Goal: Task Accomplishment & Management: Complete application form

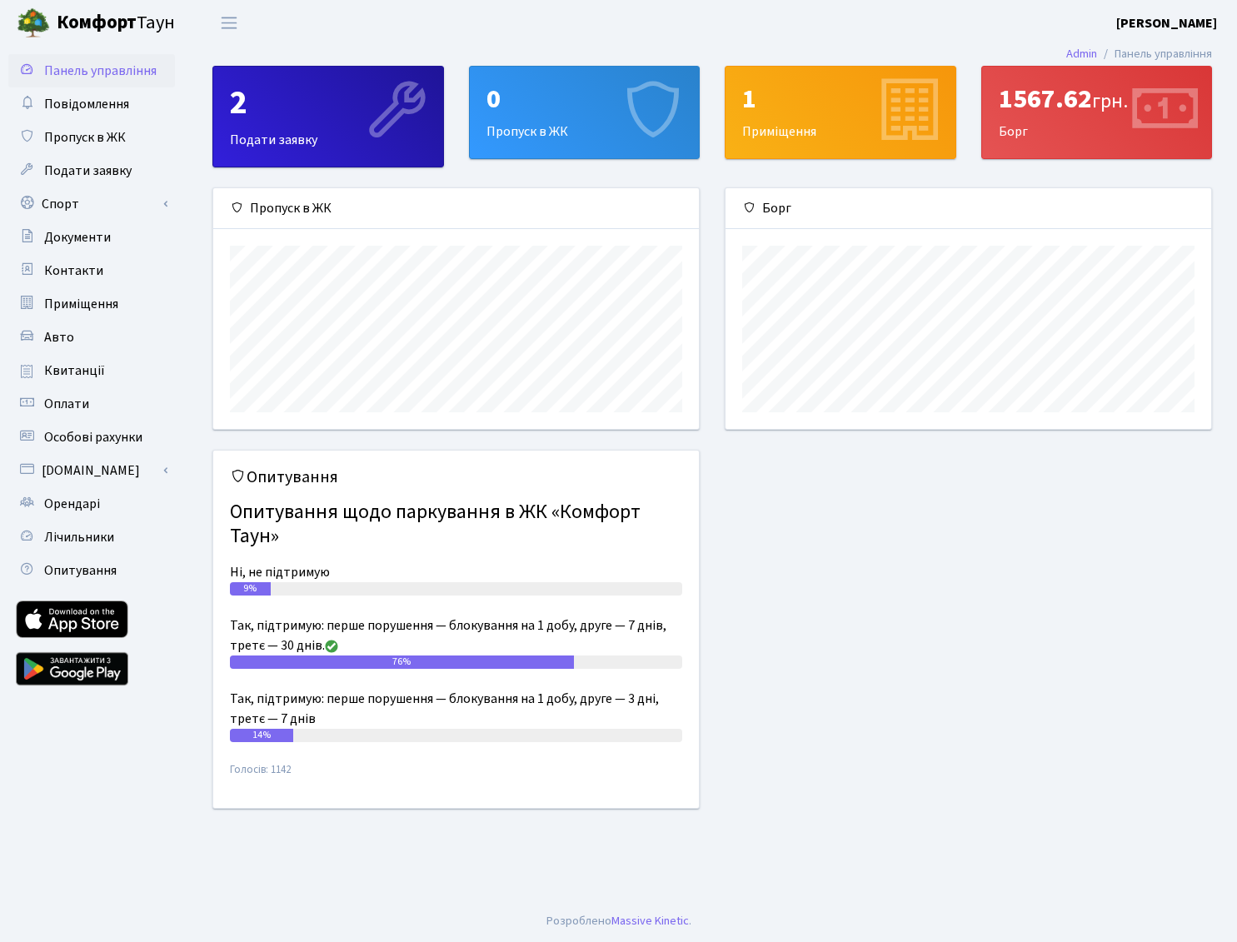
scroll to position [241, 486]
click at [1078, 53] on link "Admin" at bounding box center [1081, 53] width 31 height 17
click at [89, 172] on span "Подати заявку" at bounding box center [87, 171] width 87 height 18
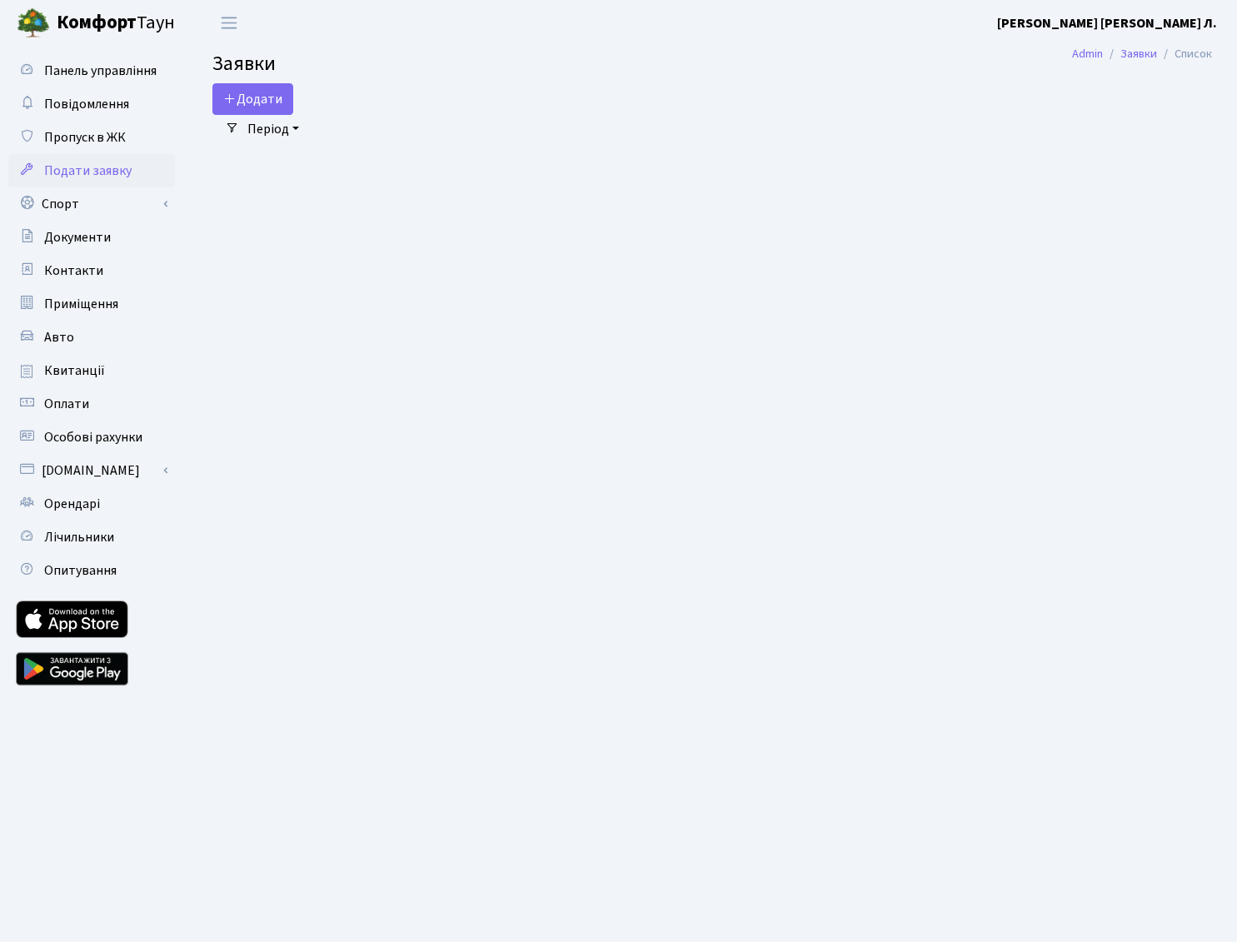
select select "25"
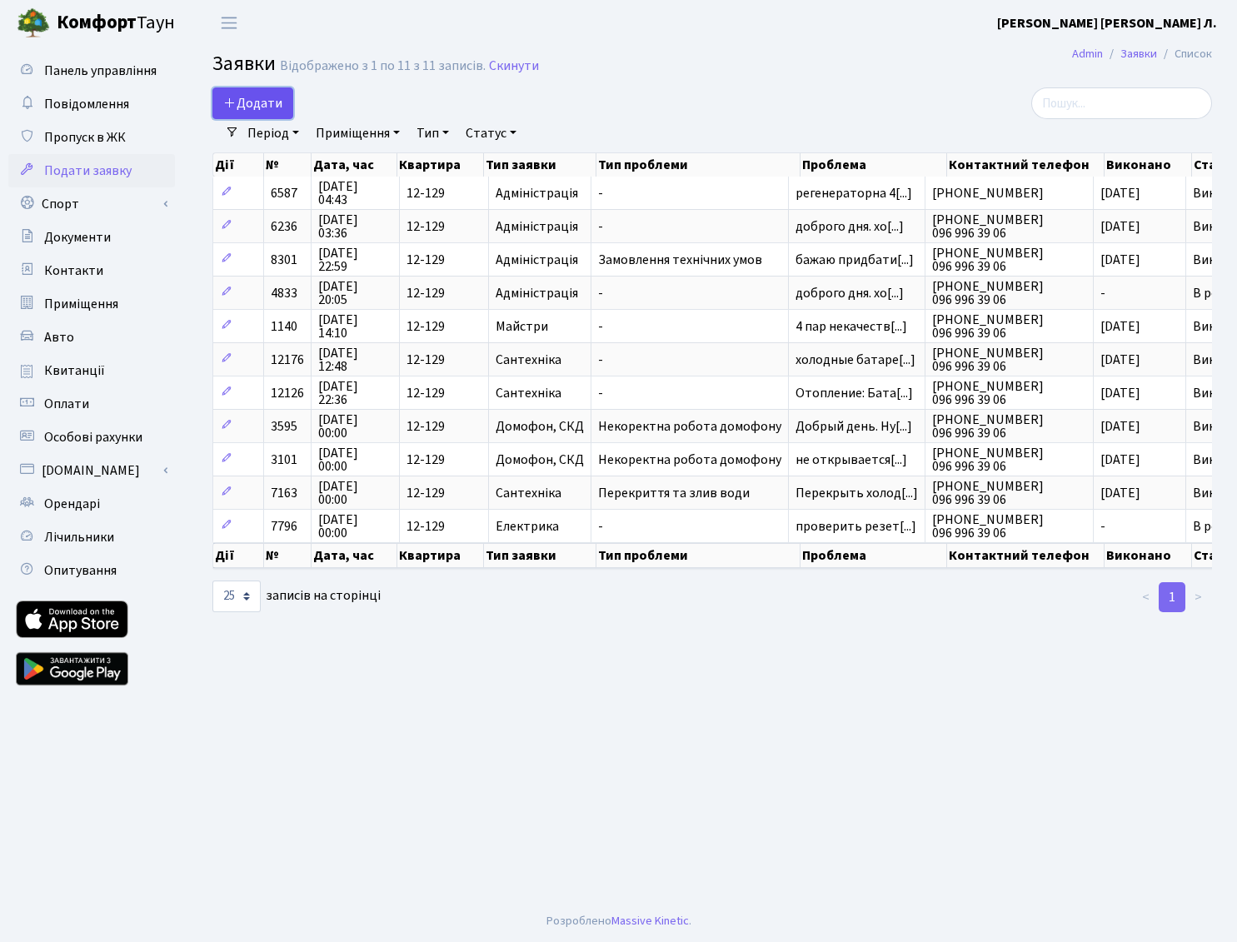
click at [252, 101] on span "Додати" at bounding box center [252, 103] width 59 height 18
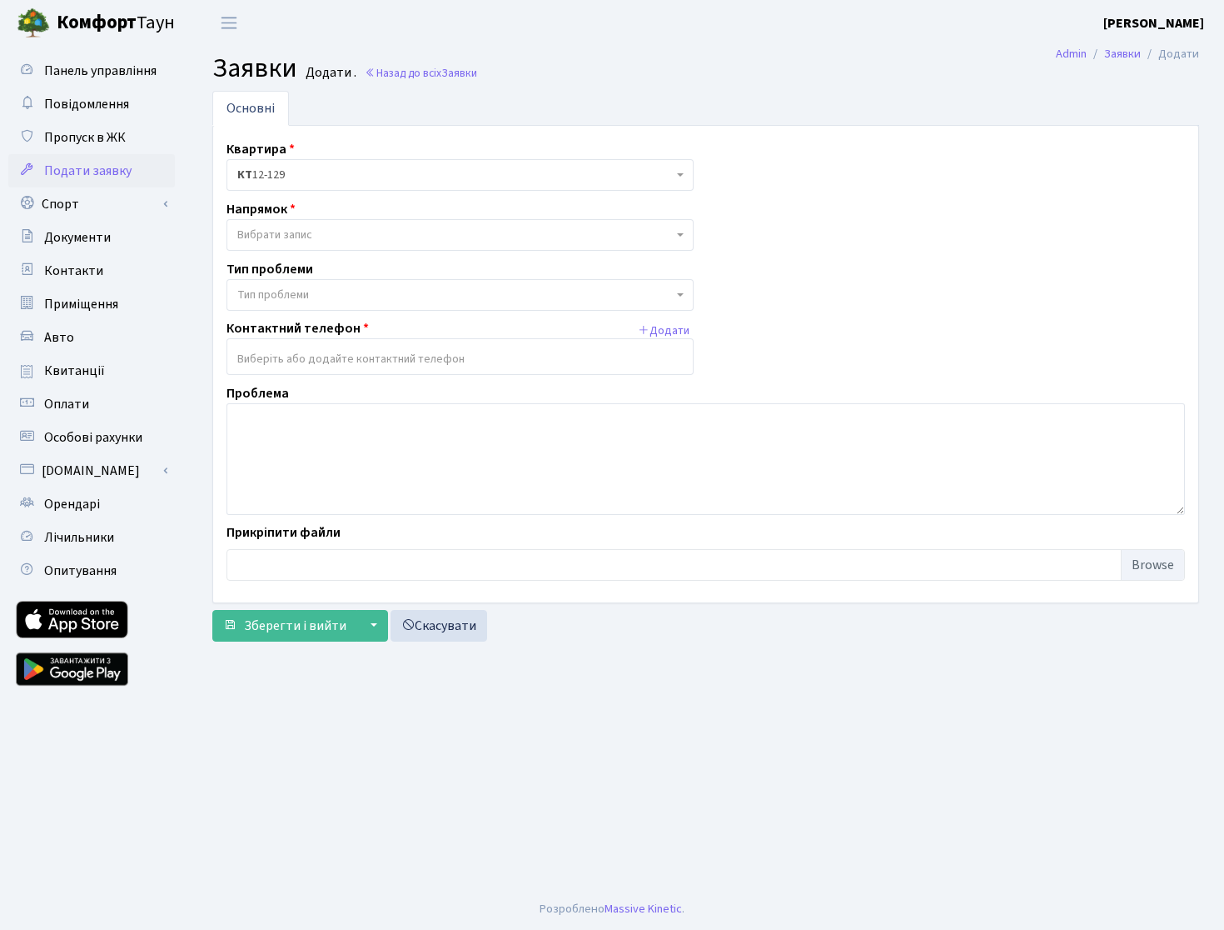
click at [267, 233] on span "Вибрати запис" at bounding box center [274, 235] width 75 height 17
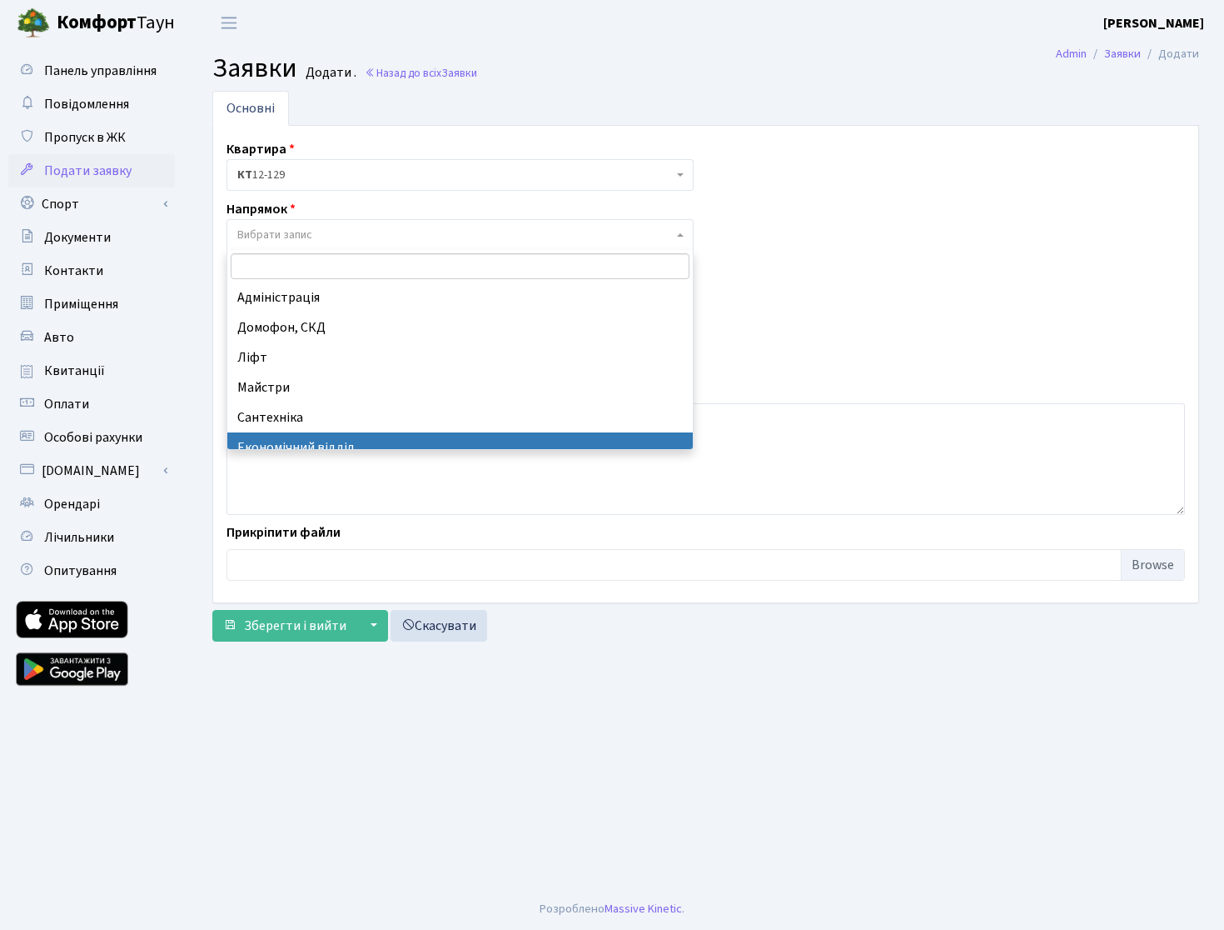
select select "9"
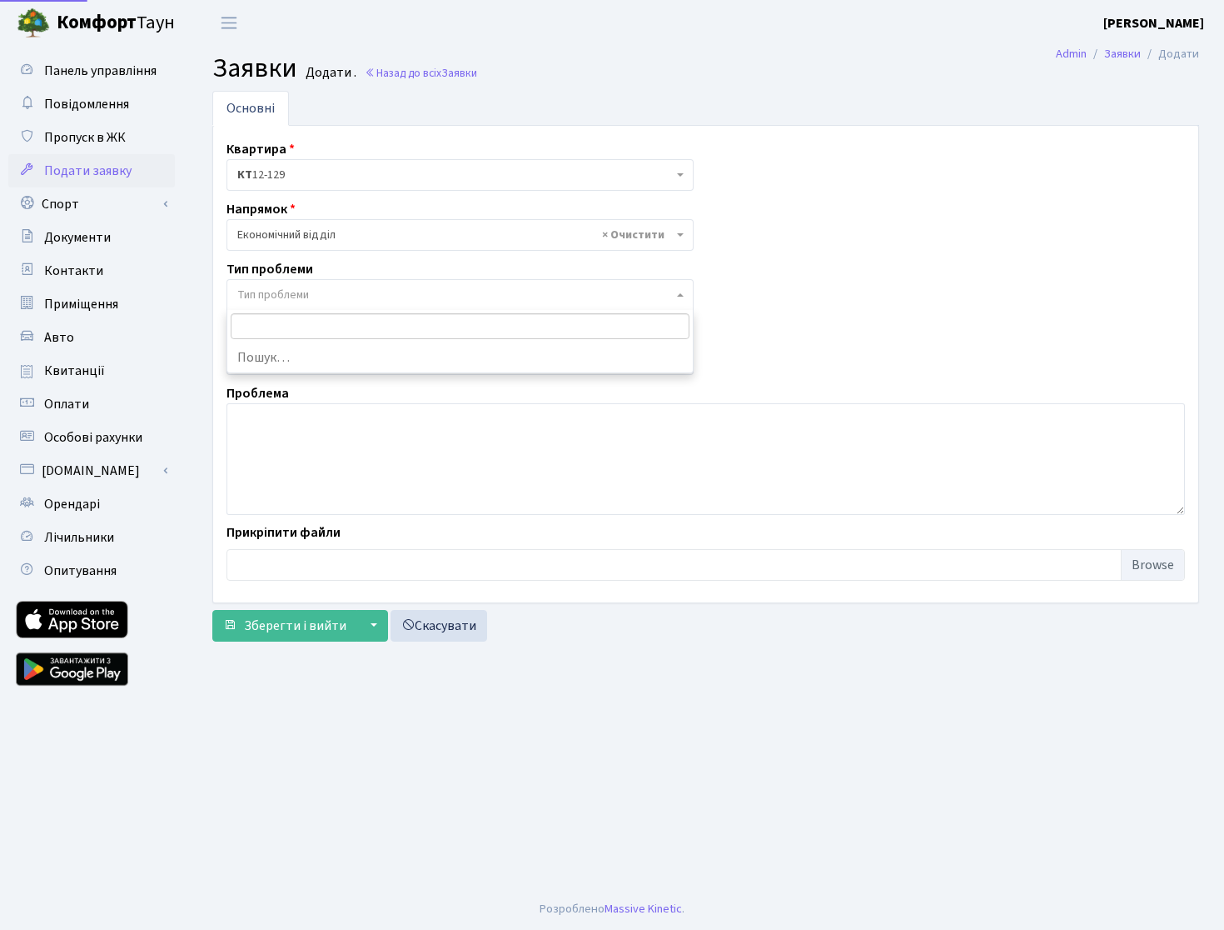
click at [302, 306] on span "Тип проблеми" at bounding box center [460, 295] width 467 height 32
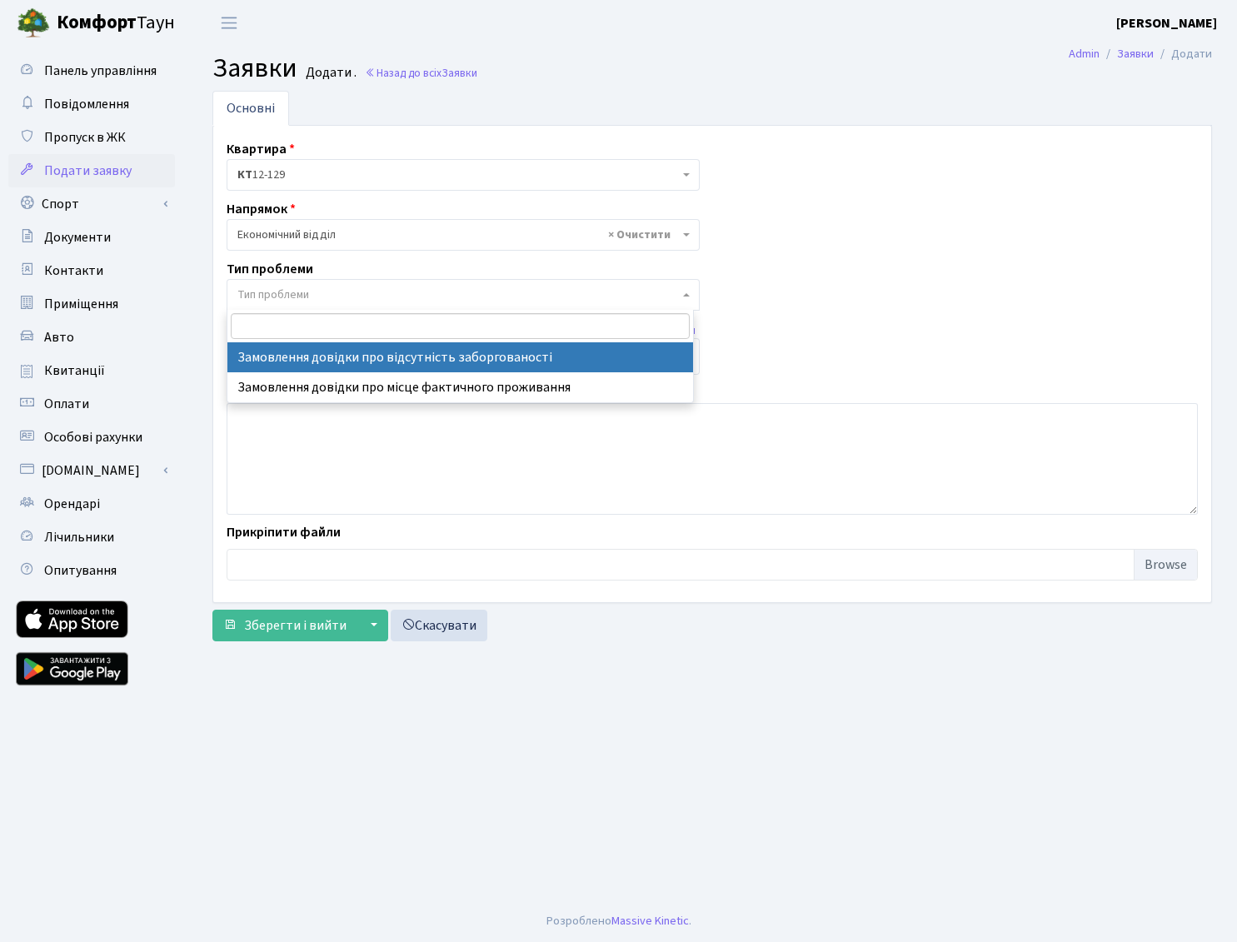
select select "35"
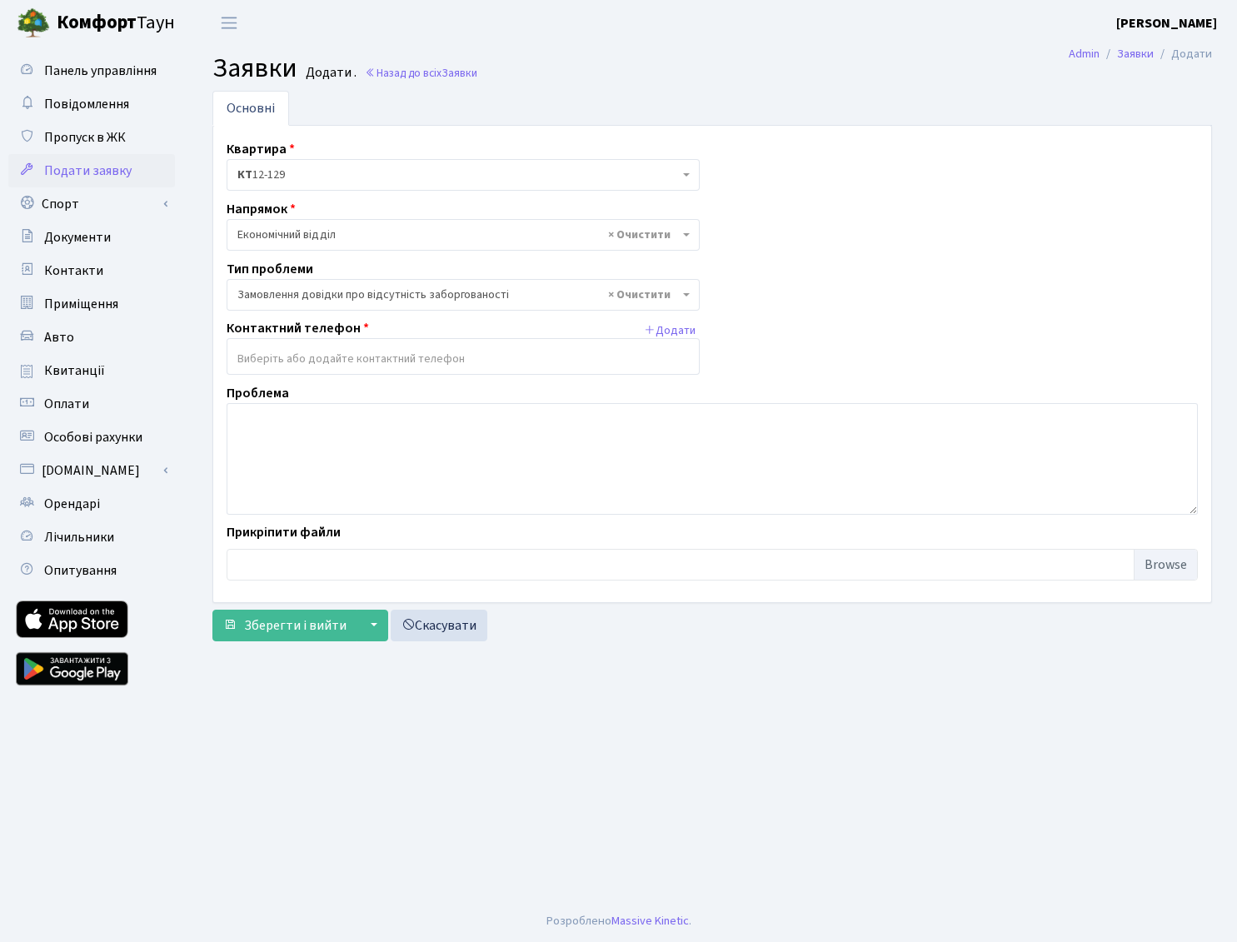
click at [431, 357] on input "search" at bounding box center [462, 359] width 471 height 30
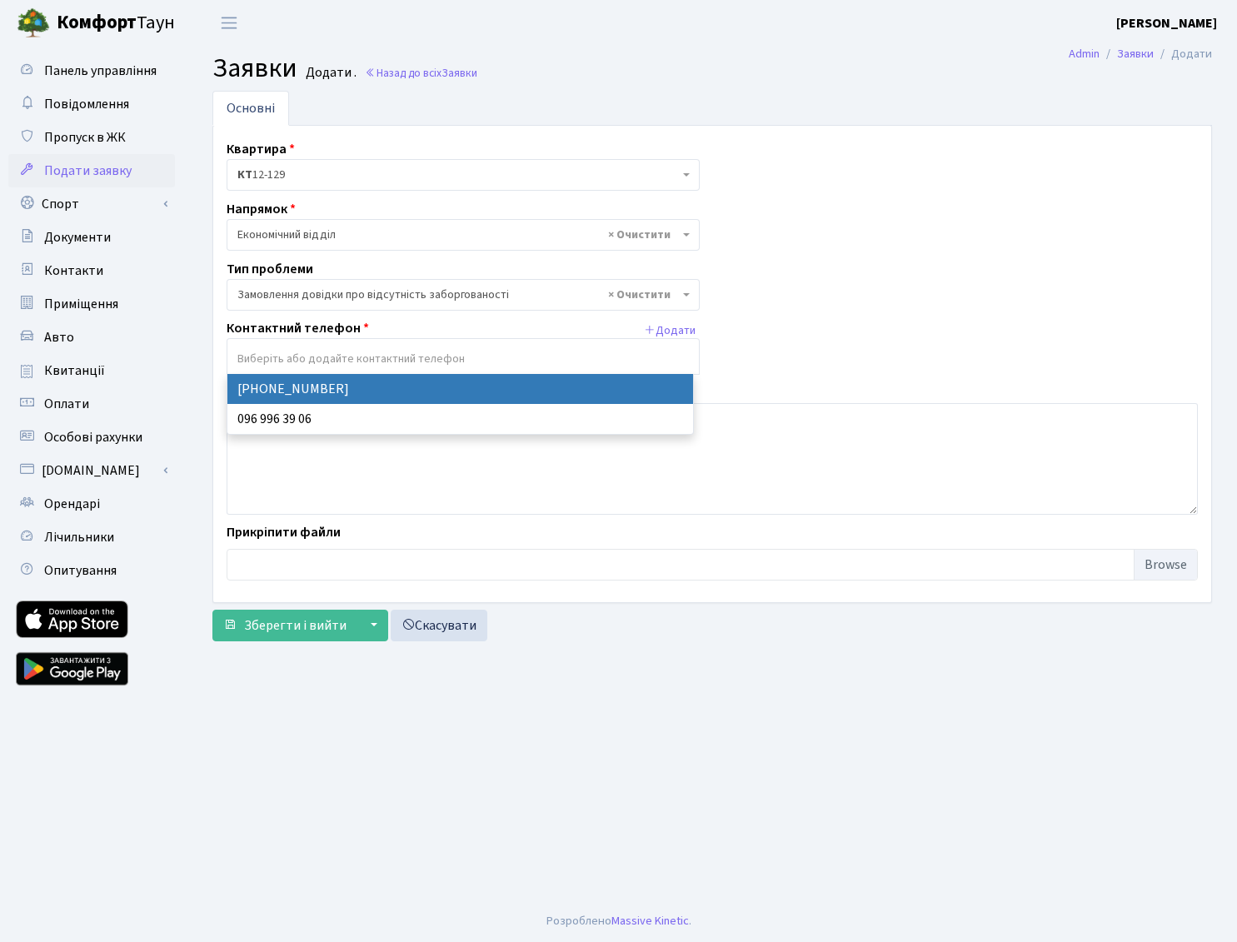
select select "77619"
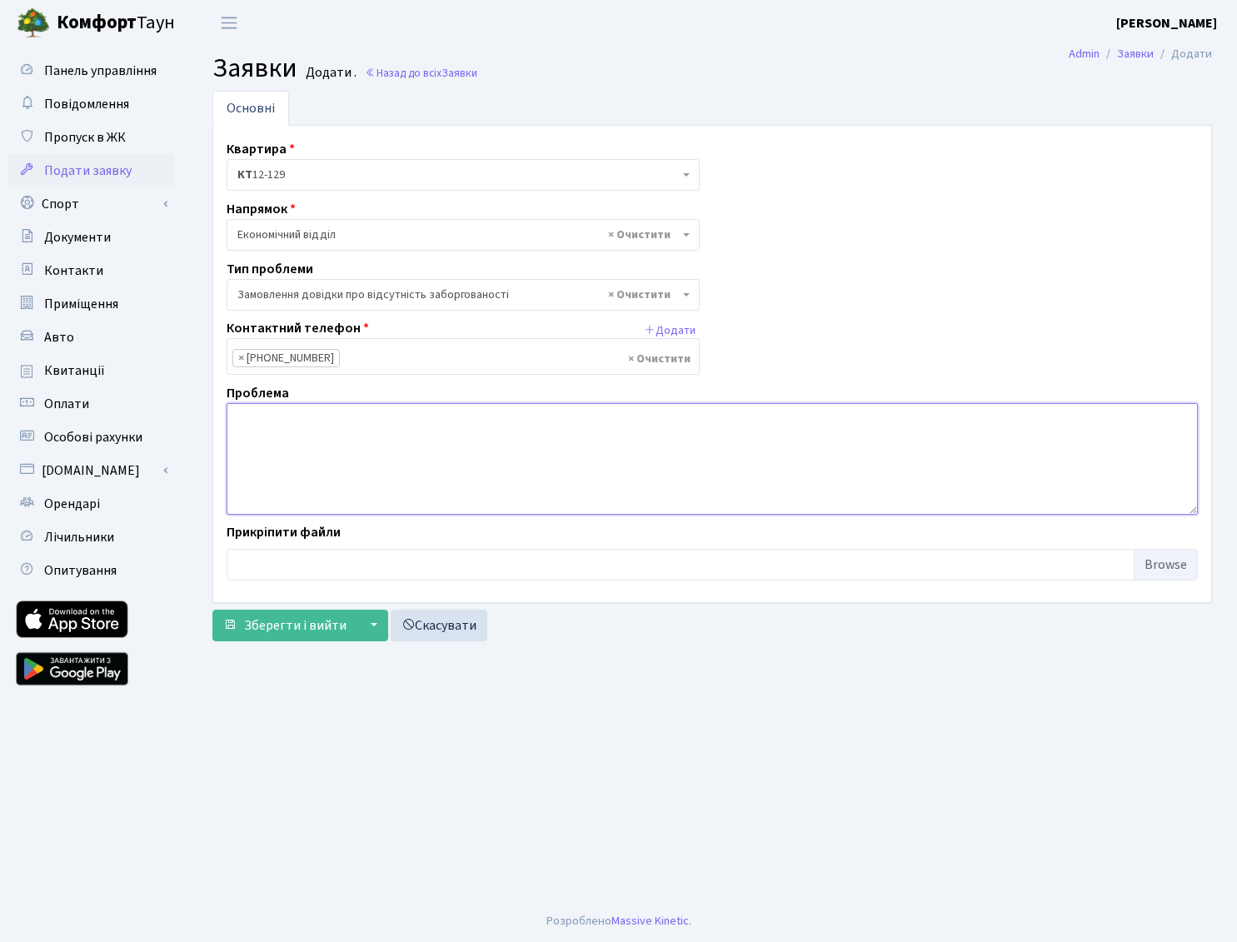
click at [252, 415] on textarea at bounding box center [712, 459] width 971 height 112
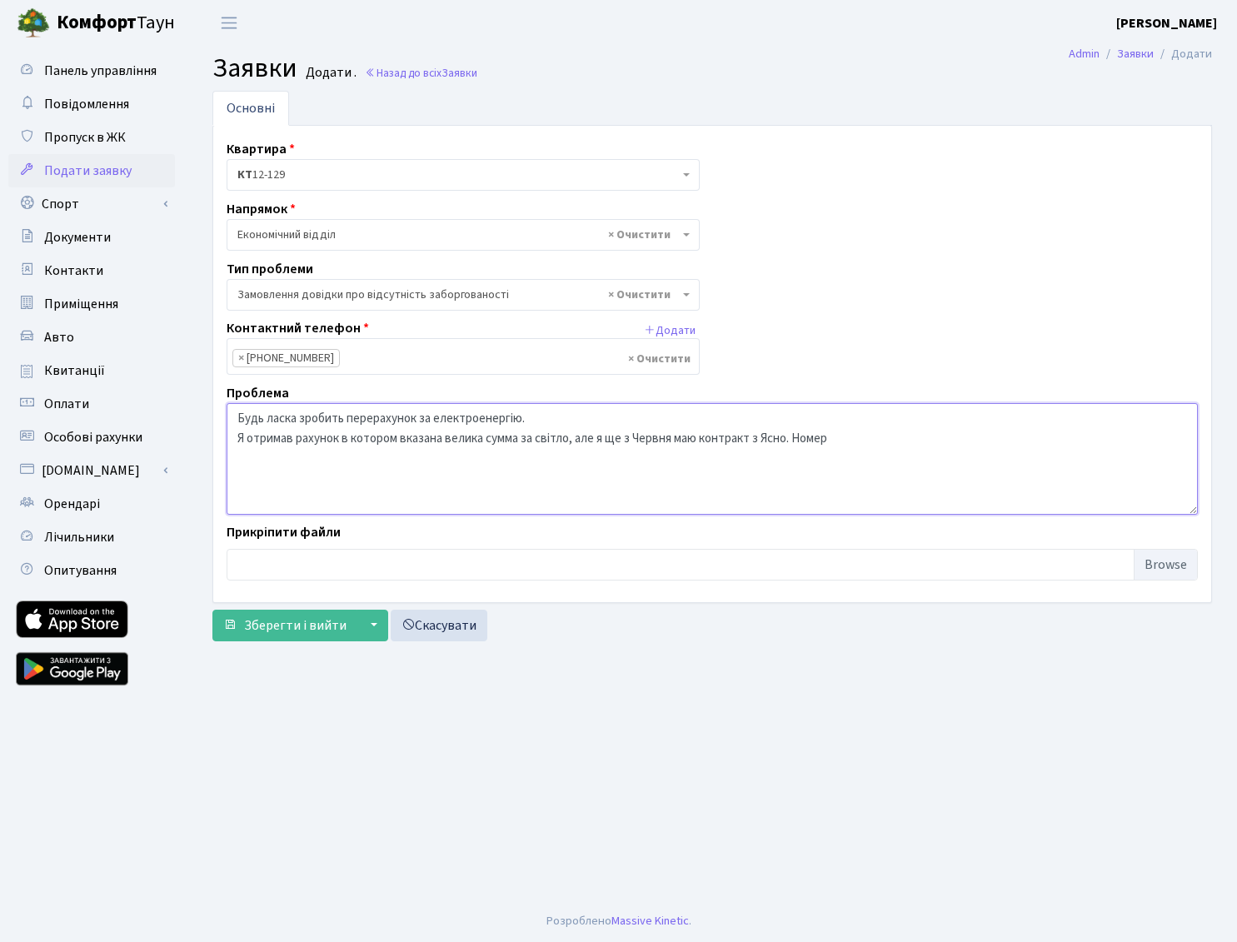
paste textarea "09414211292"
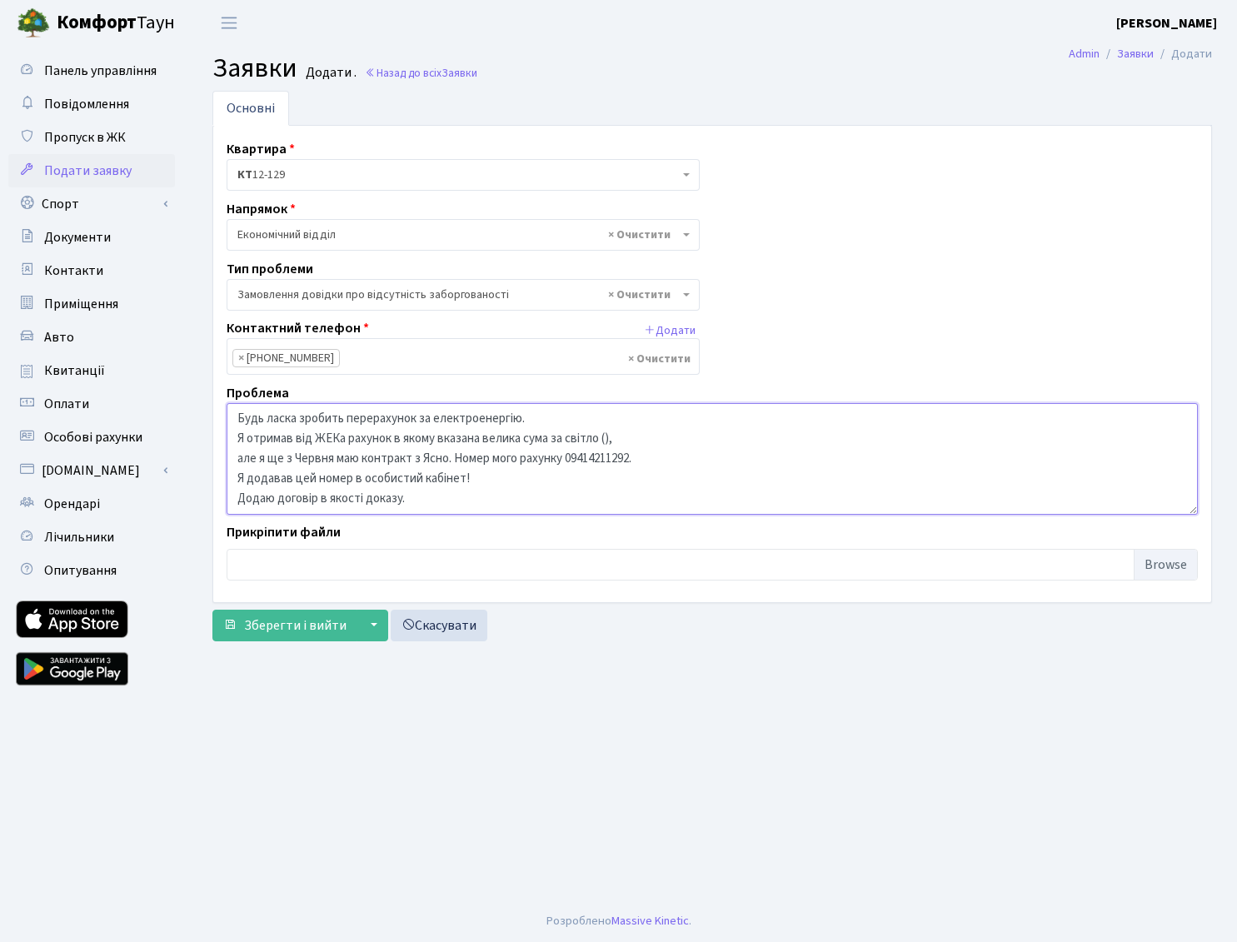
type textarea "Будь ласка зробить перерахунок за електроенергію. Я отримав від ЖЕКа рахунок в …"
click at [983, 541] on div "Прикріпити файли" at bounding box center [712, 551] width 996 height 58
click at [1164, 562] on input "file" at bounding box center [712, 565] width 971 height 32
type input "C:\fakepath\Регенераторна буд.4-К12 кв.129.pdf"
click at [445, 451] on textarea "Будь ласка зробить перерахунок за електроенергію. Я отримав від ЖЕКа рахунок в …" at bounding box center [712, 459] width 971 height 112
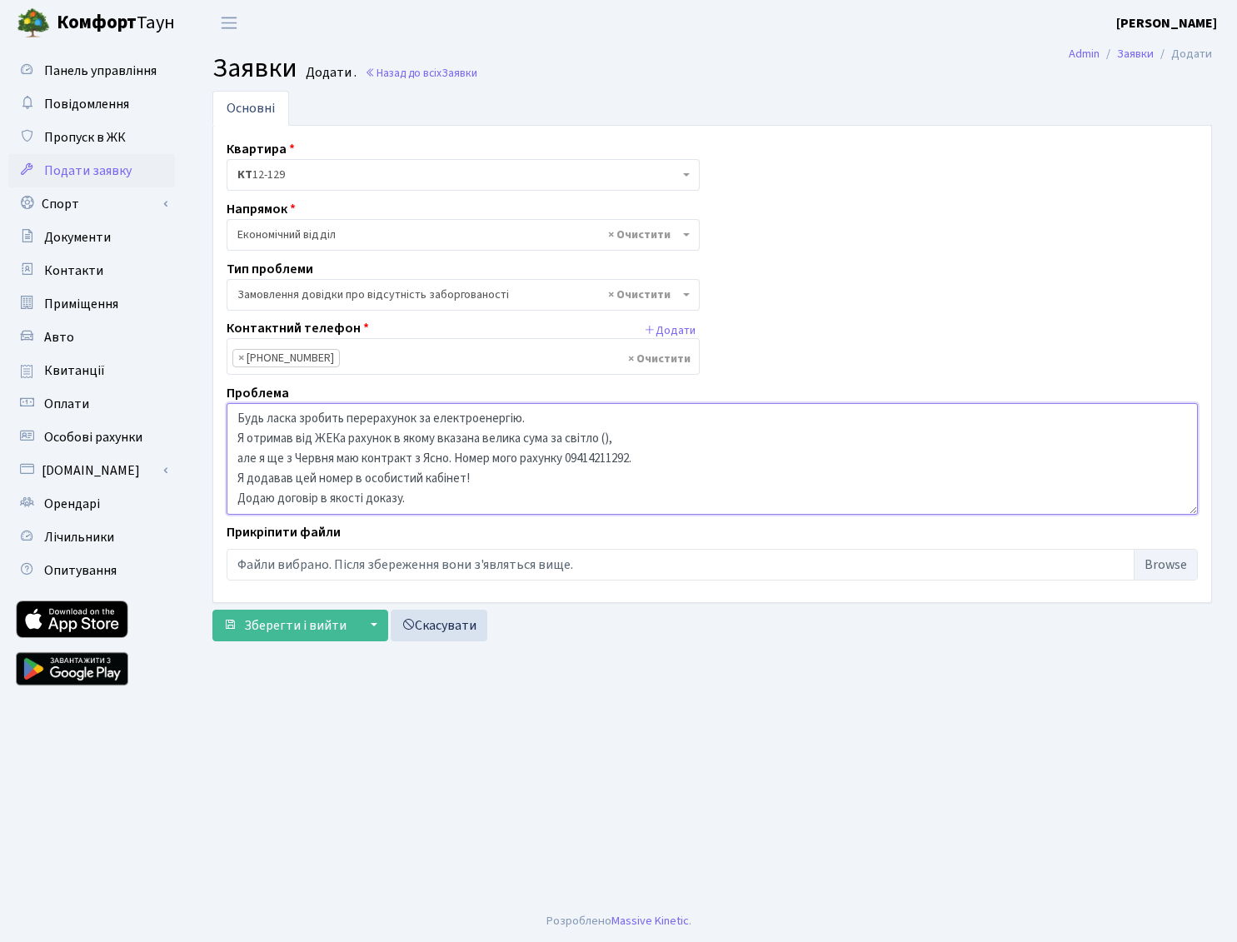
paste textarea "1874.88"
paste textarea "З моїх грошей переплаікених наперед в ЖЕК зняли за світло, але не мали."
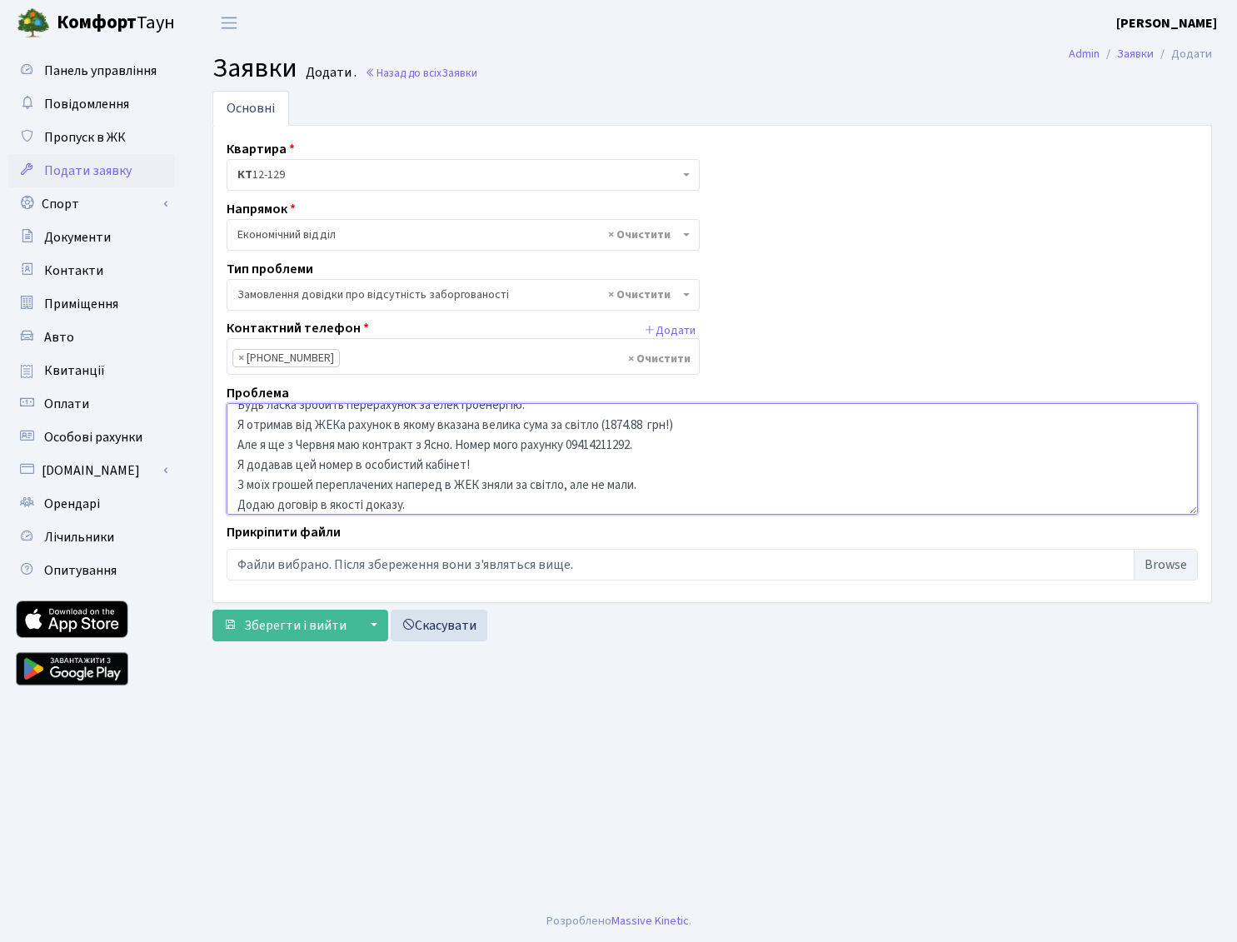
scroll to position [40, 0]
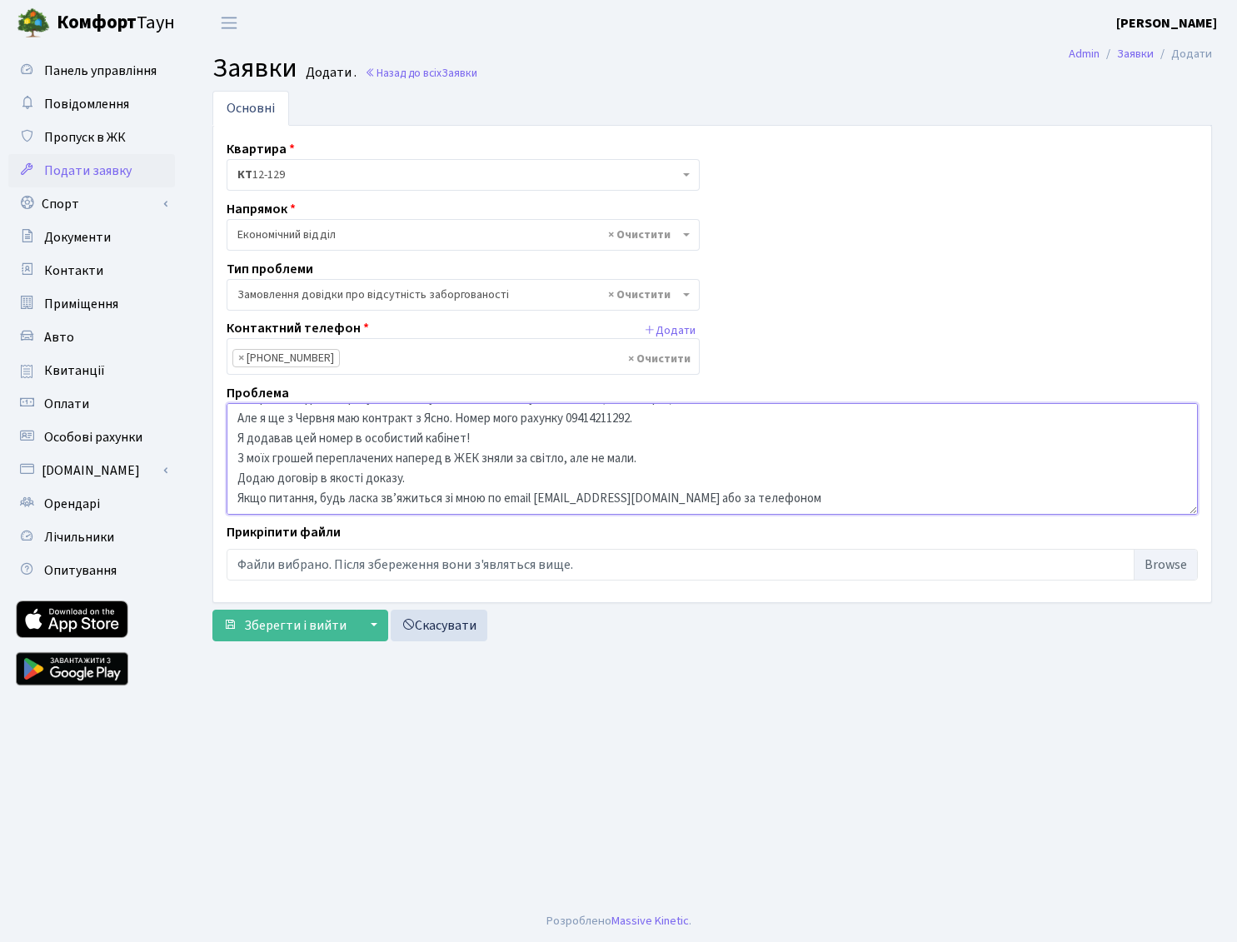
paste textarea "[PHONE_NUMBER]"
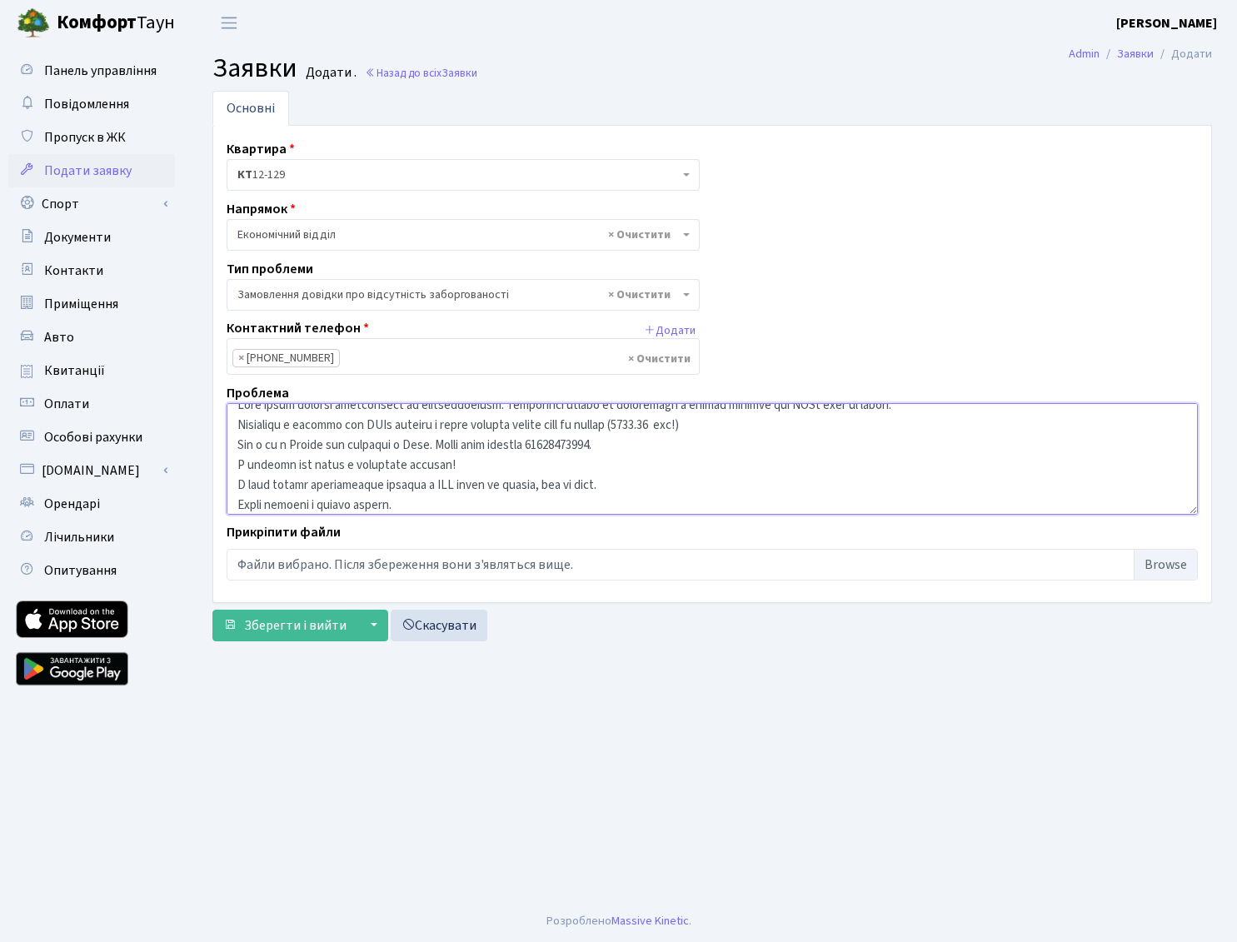
scroll to position [60, 0]
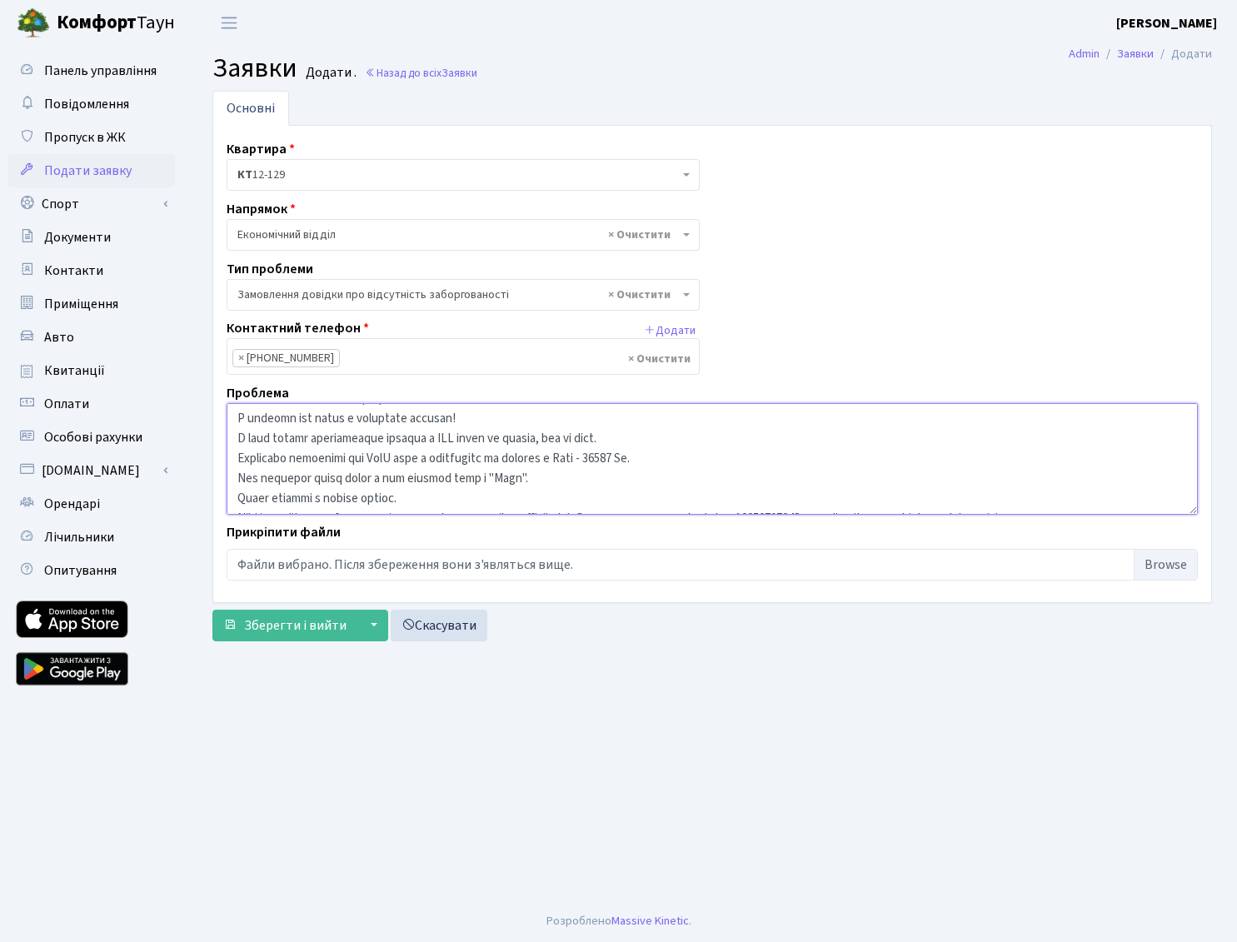
type textarea "Будь ласка зробить перерахунок за електроенергію. Сподіваюсь більше не отримува…"
click at [1162, 561] on input "file" at bounding box center [712, 565] width 971 height 32
type input "C:\fakepath\Screenshot 2025-09-10 at 22.12.46.png"
click at [312, 630] on span "Зберегти і вийти" at bounding box center [295, 625] width 102 height 18
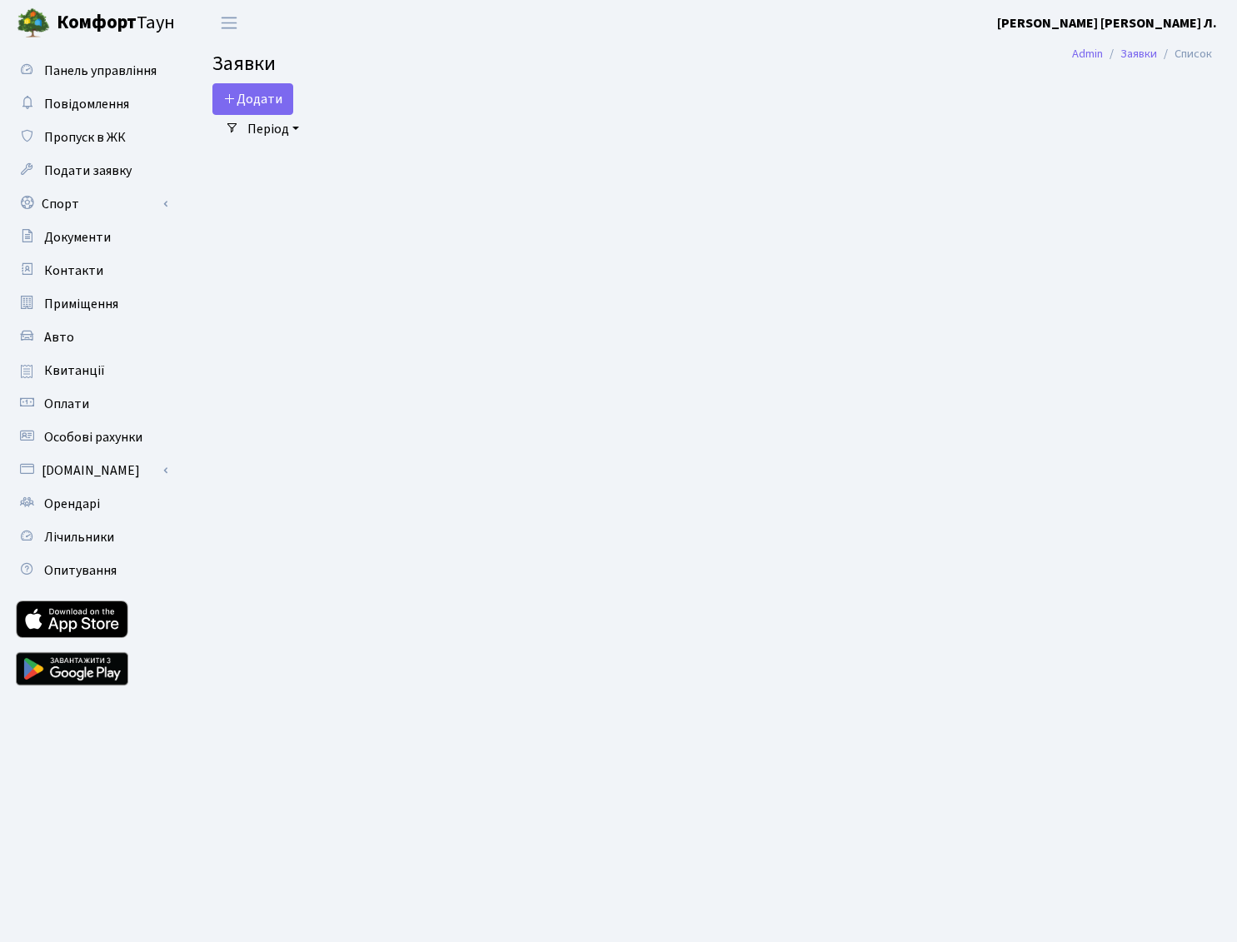
select select "25"
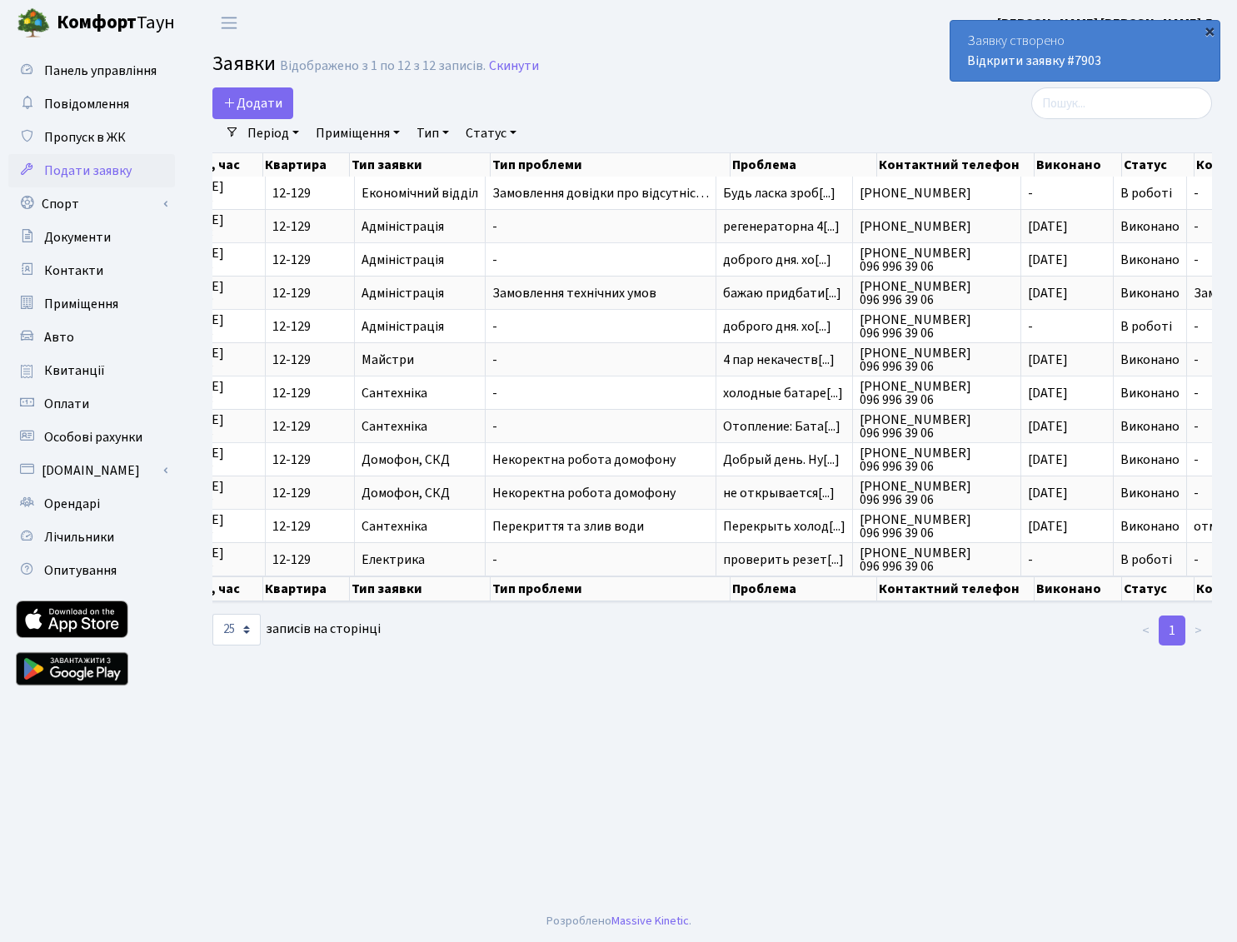
click at [1209, 31] on div "×" at bounding box center [1209, 30] width 17 height 17
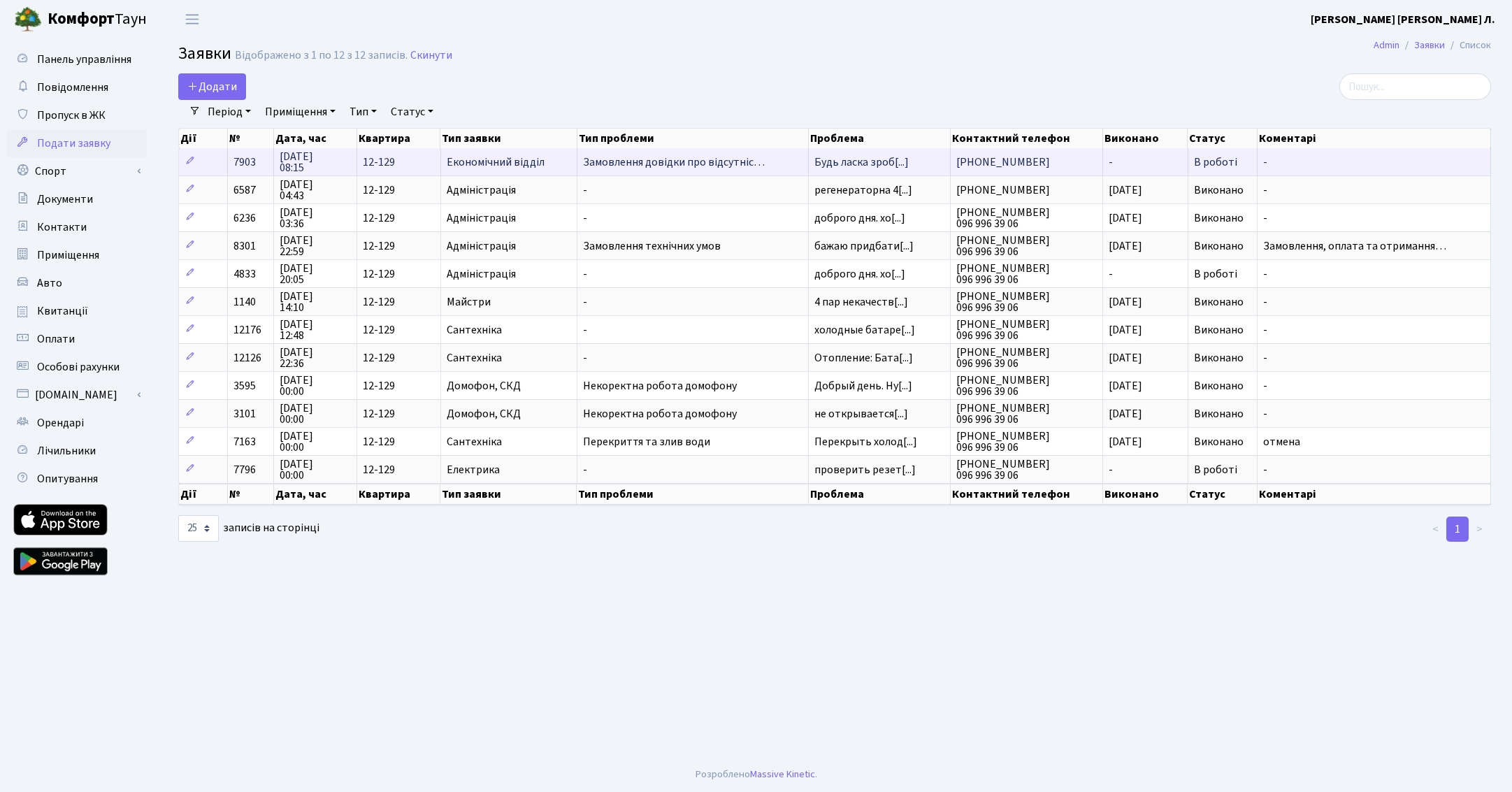
click at [707, 164] on span "Замовлення довідки про відсутніс…" at bounding box center [693, 162] width 220 height 11
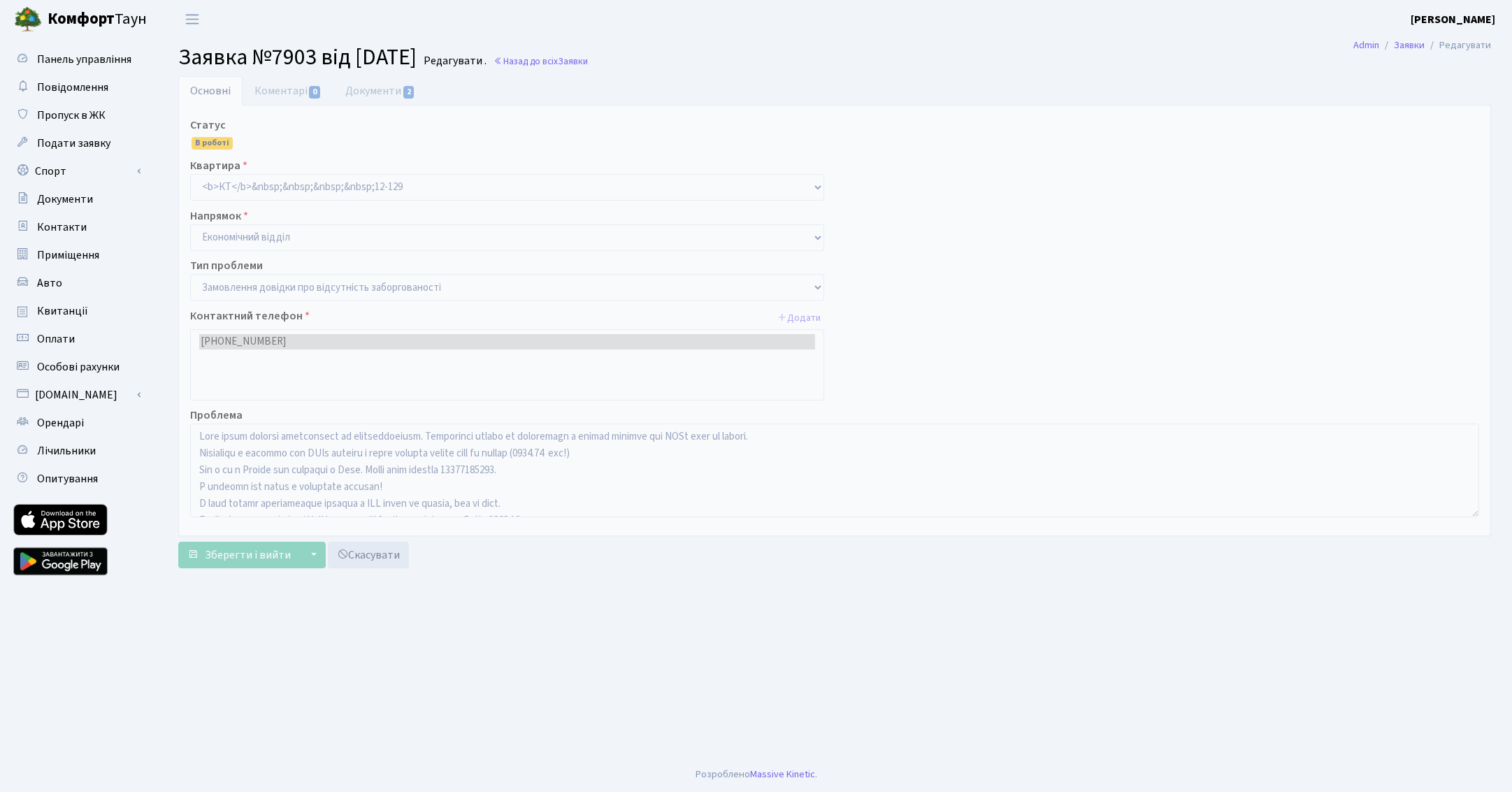
select select "35"
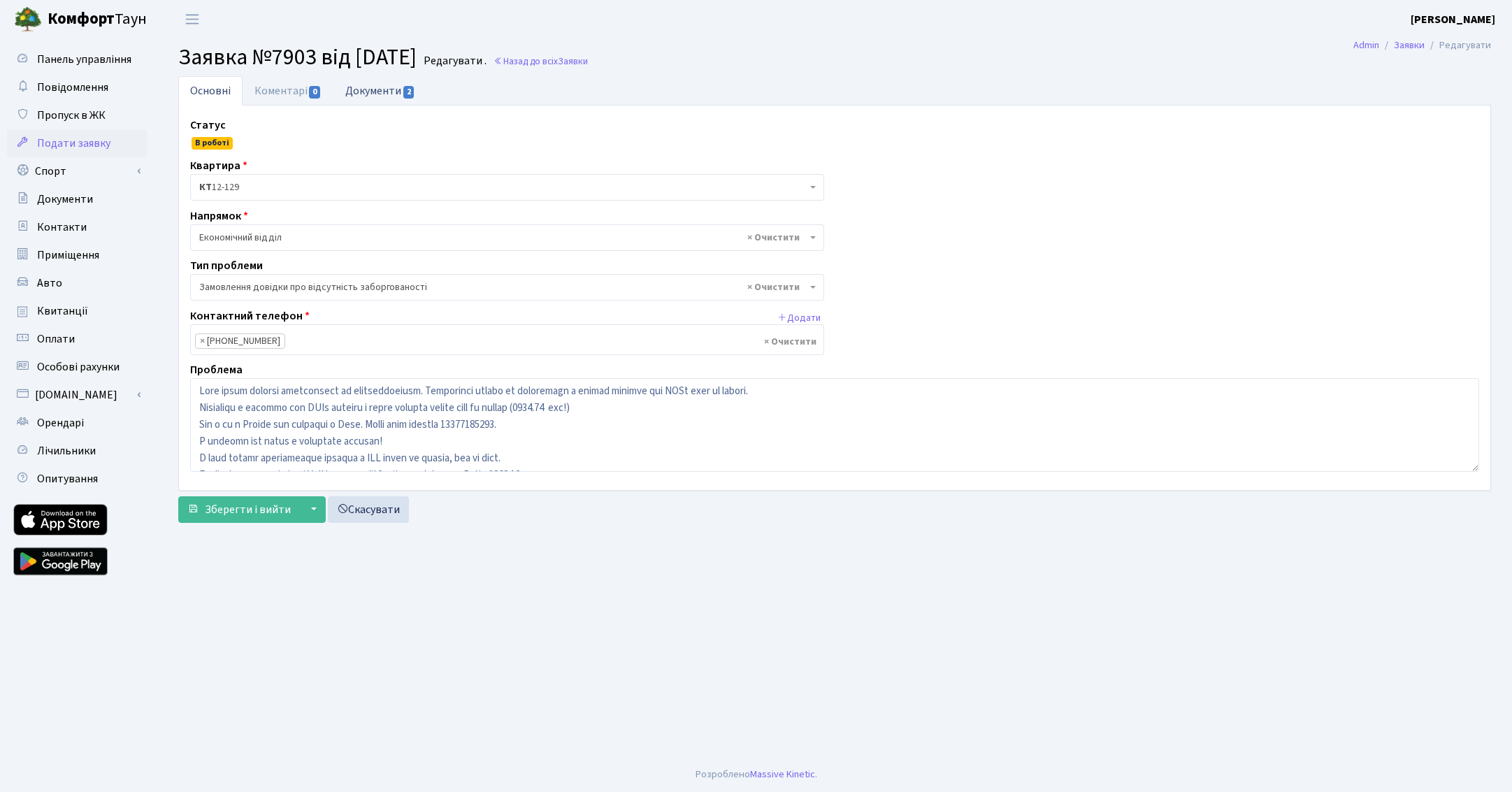
click at [374, 91] on link "Документи 2" at bounding box center [380, 91] width 94 height 29
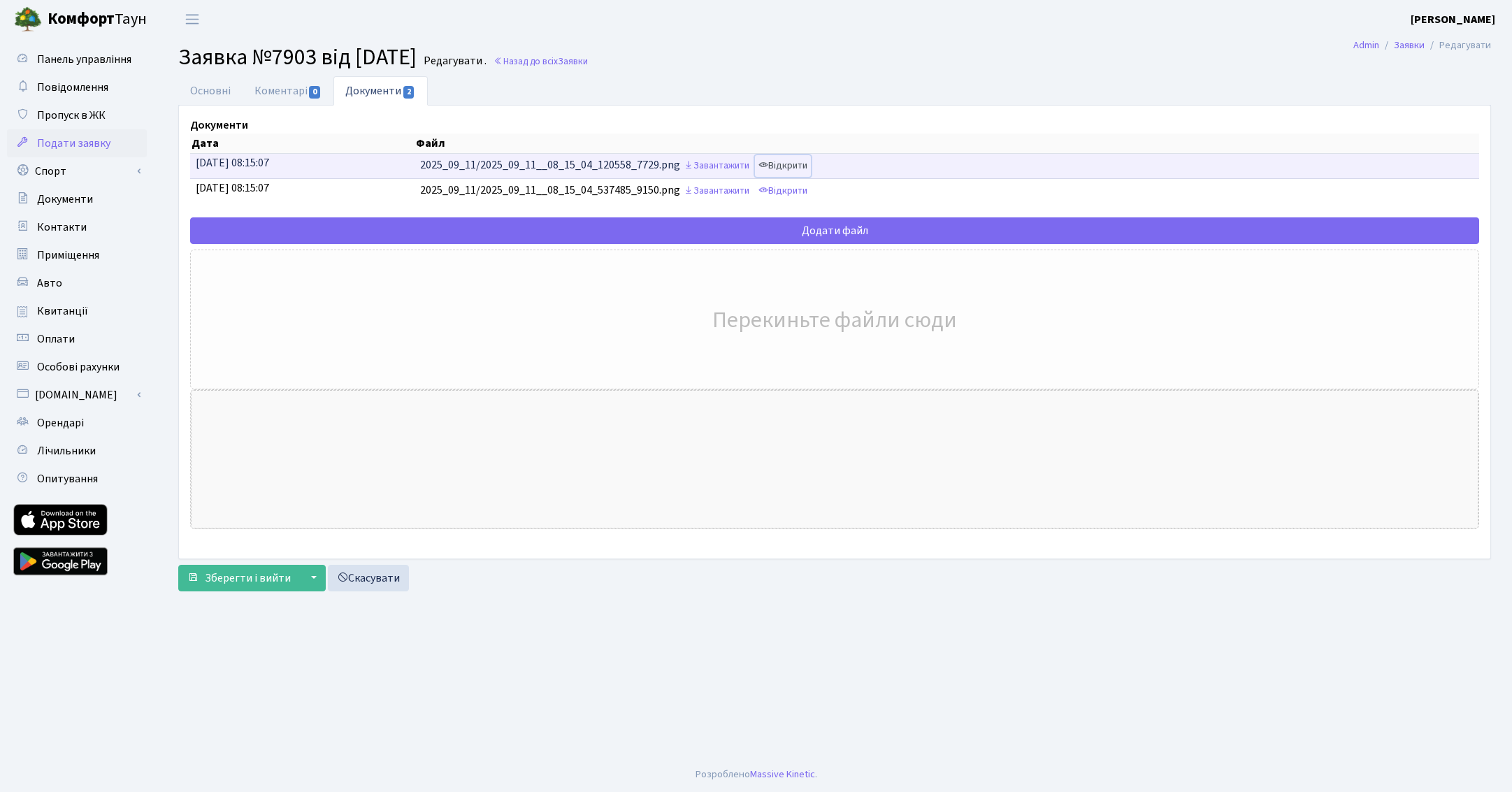
click at [811, 164] on link "Відкрити" at bounding box center [783, 166] width 56 height 22
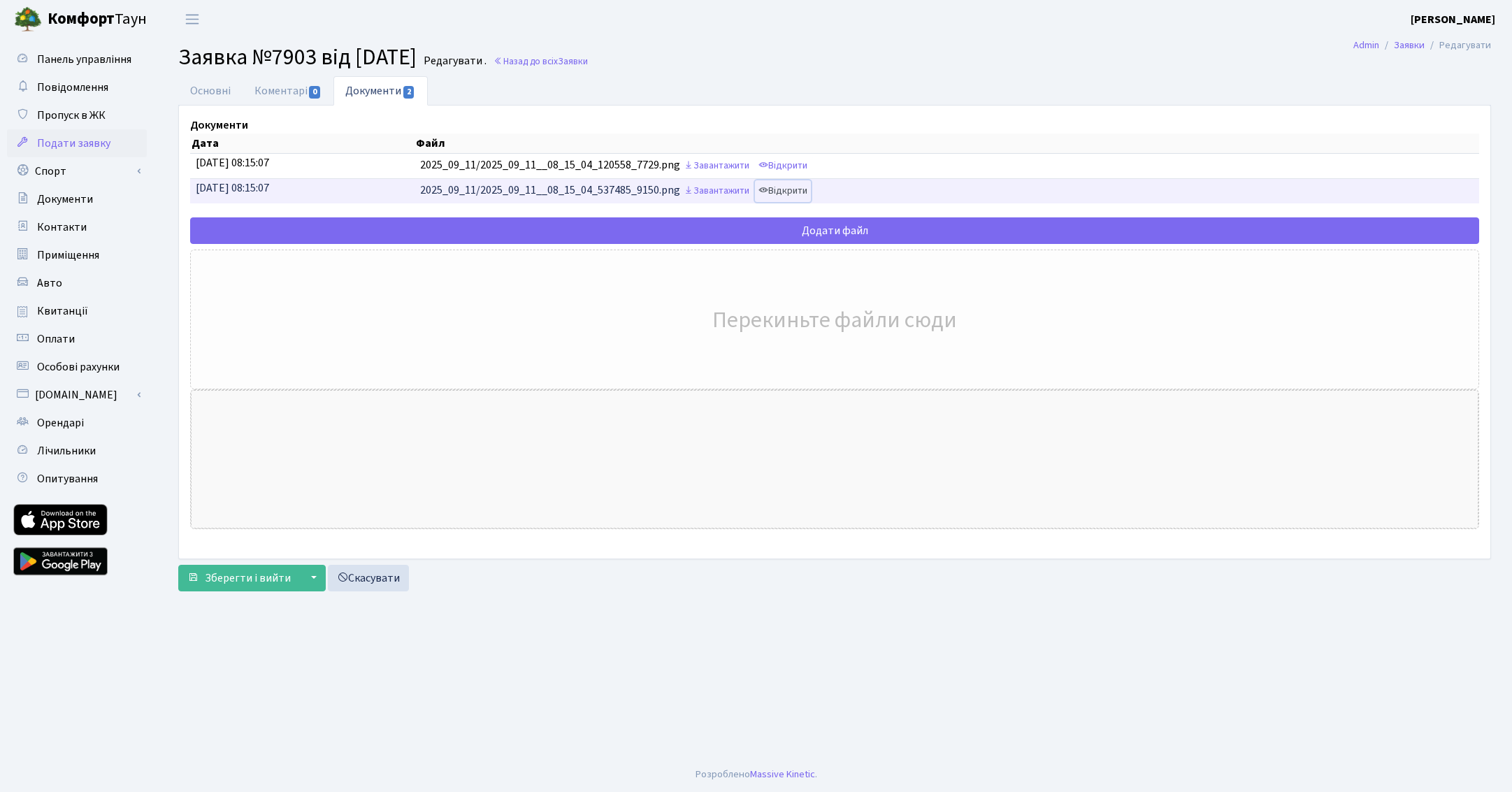
click at [811, 190] on link "Відкрити" at bounding box center [783, 191] width 56 height 22
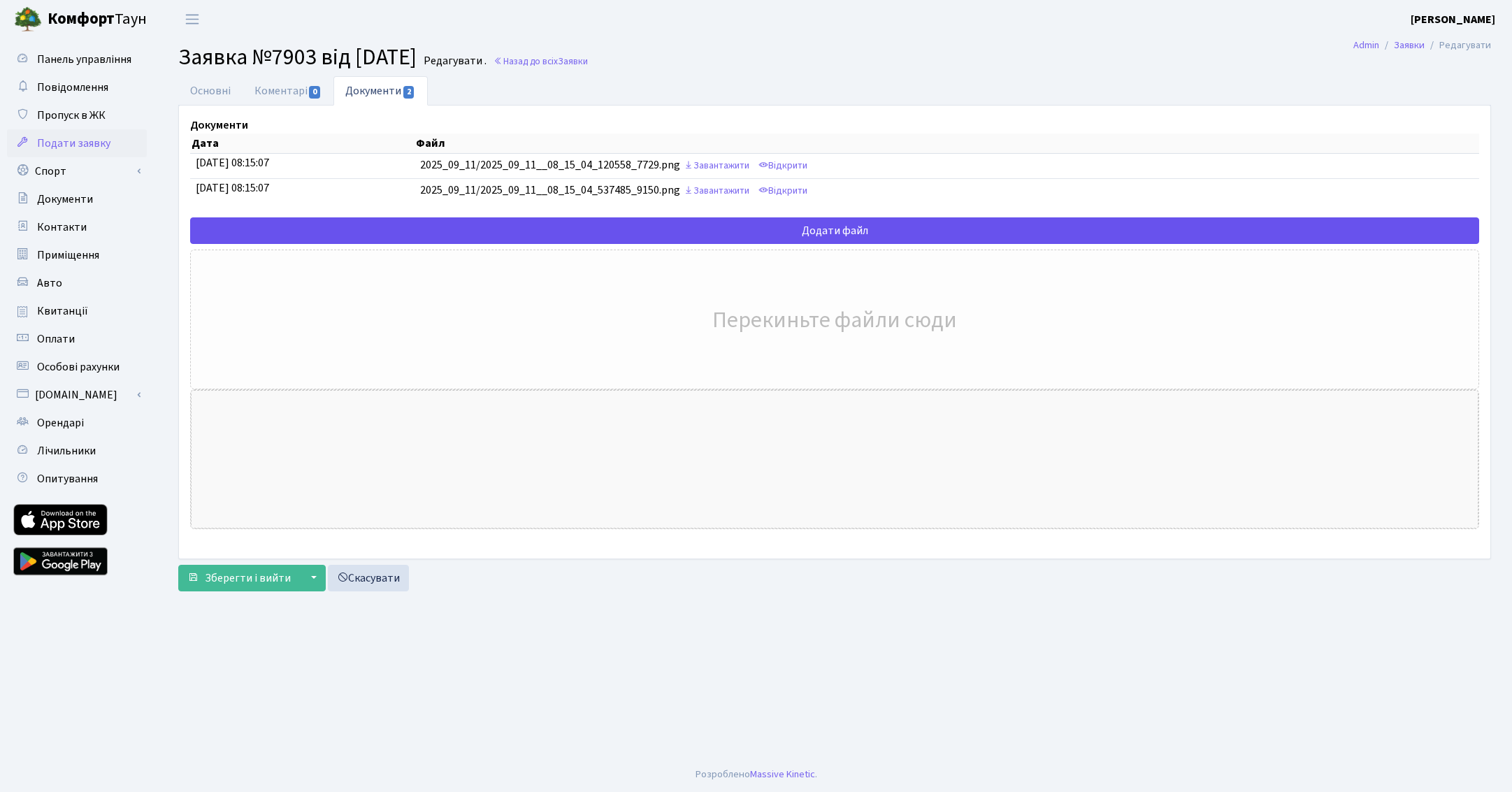
click at [820, 228] on input "file" at bounding box center [698, 231] width 1560 height 25
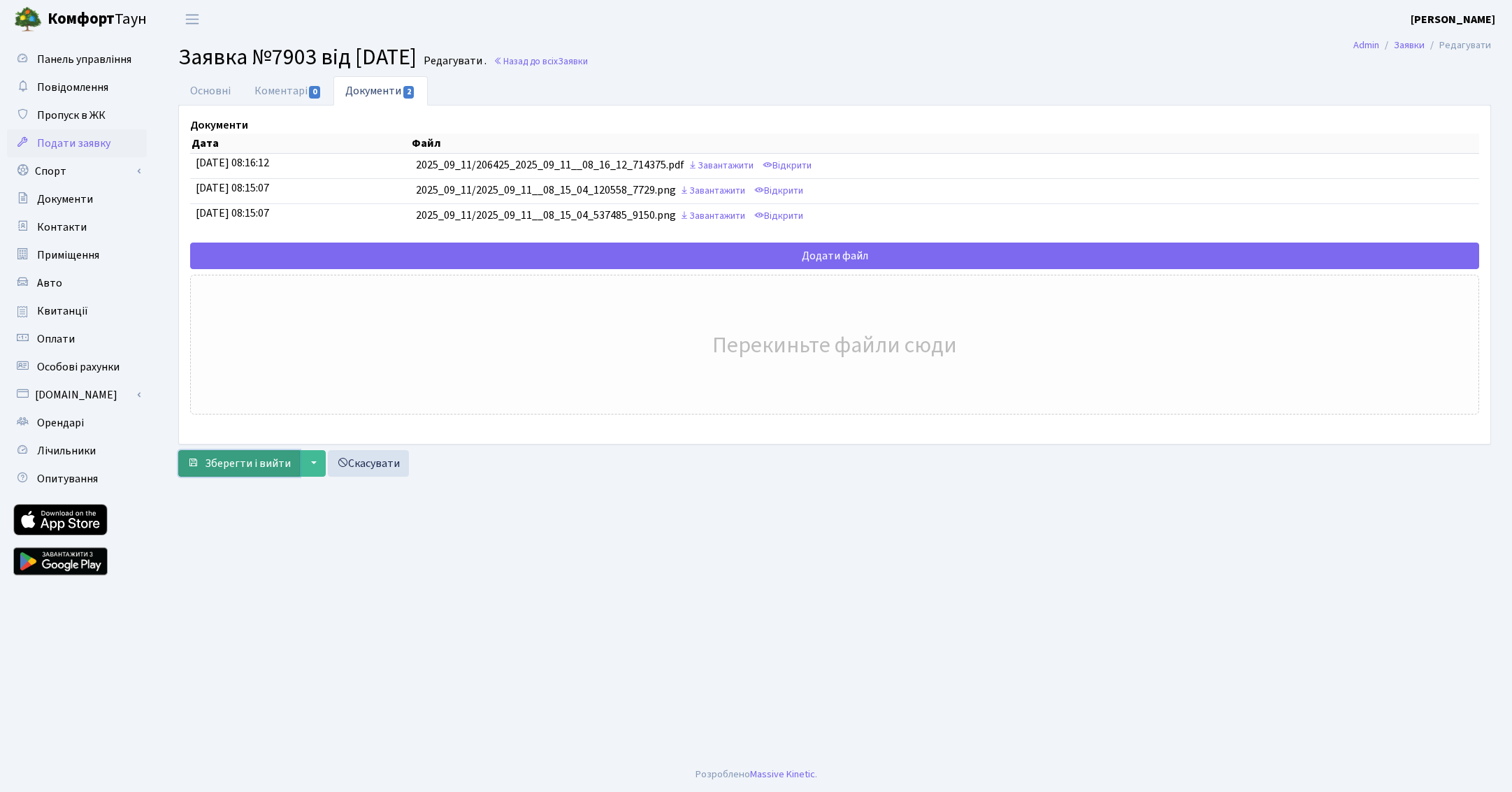
click at [258, 460] on span "Зберегти і вийти" at bounding box center [248, 463] width 86 height 15
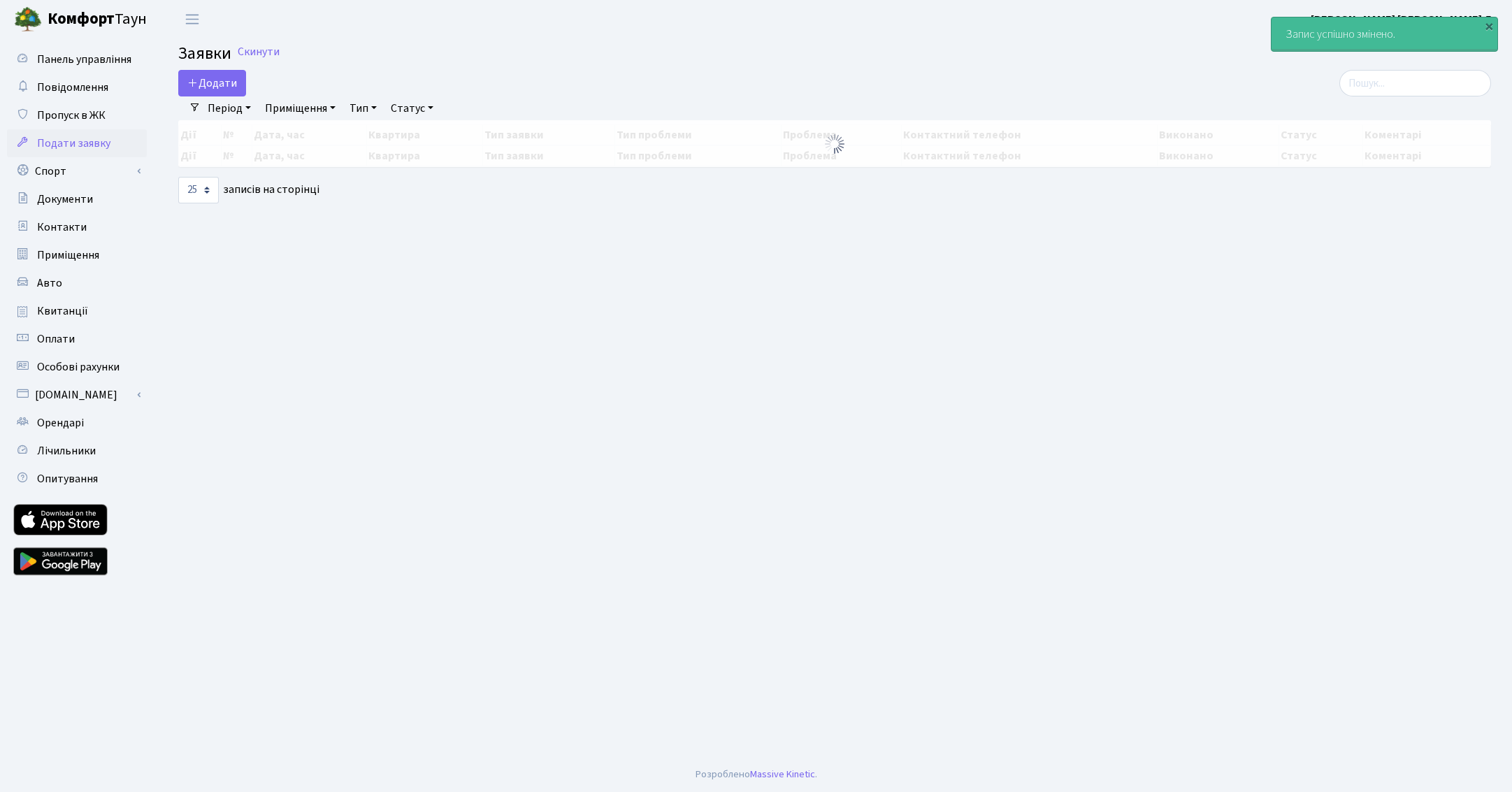
select select "25"
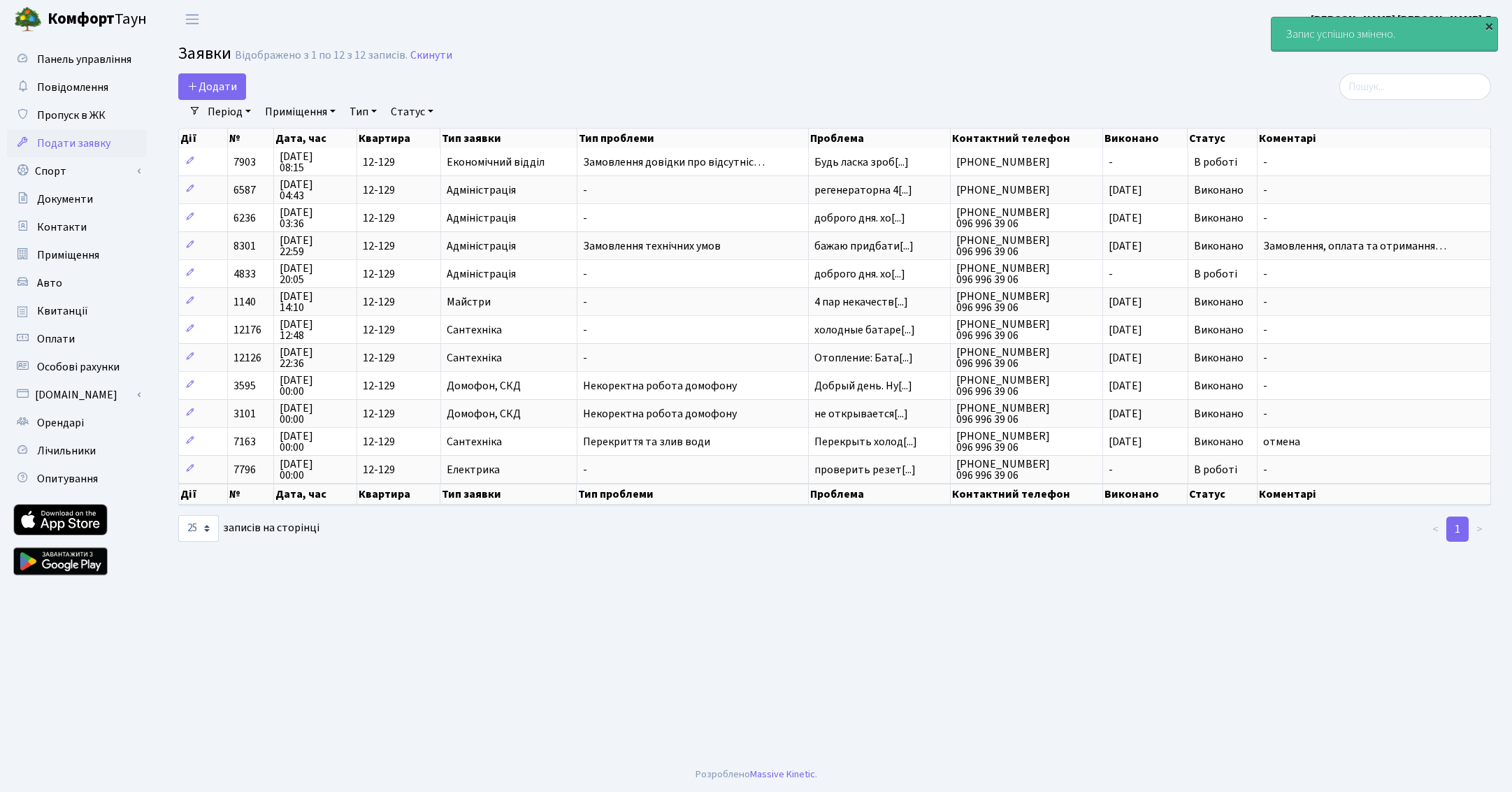
click at [1490, 24] on div "×" at bounding box center [1489, 25] width 14 height 14
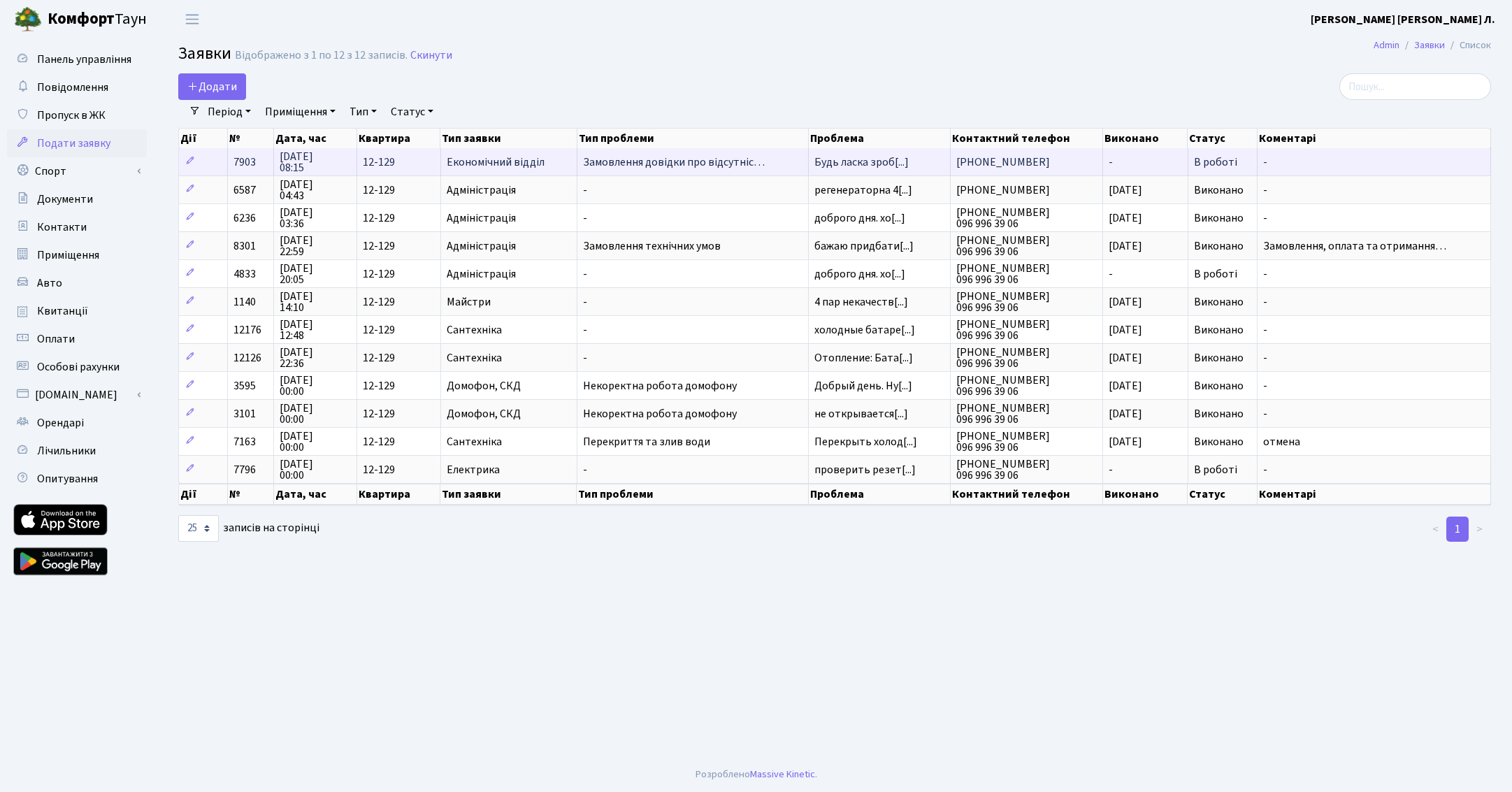
click at [675, 159] on span "Замовлення довідки про відсутніс…" at bounding box center [693, 162] width 220 height 11
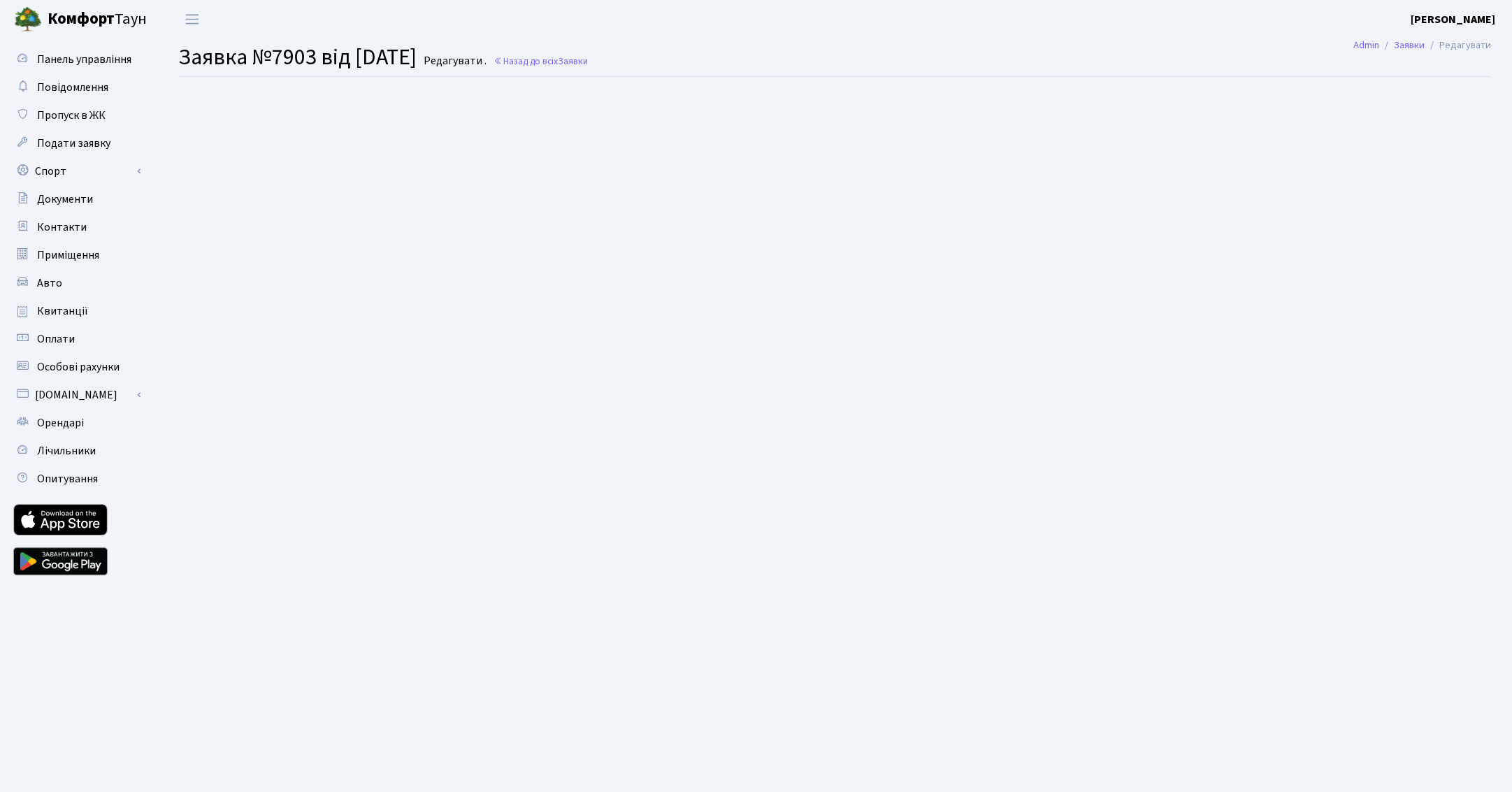
select select "35"
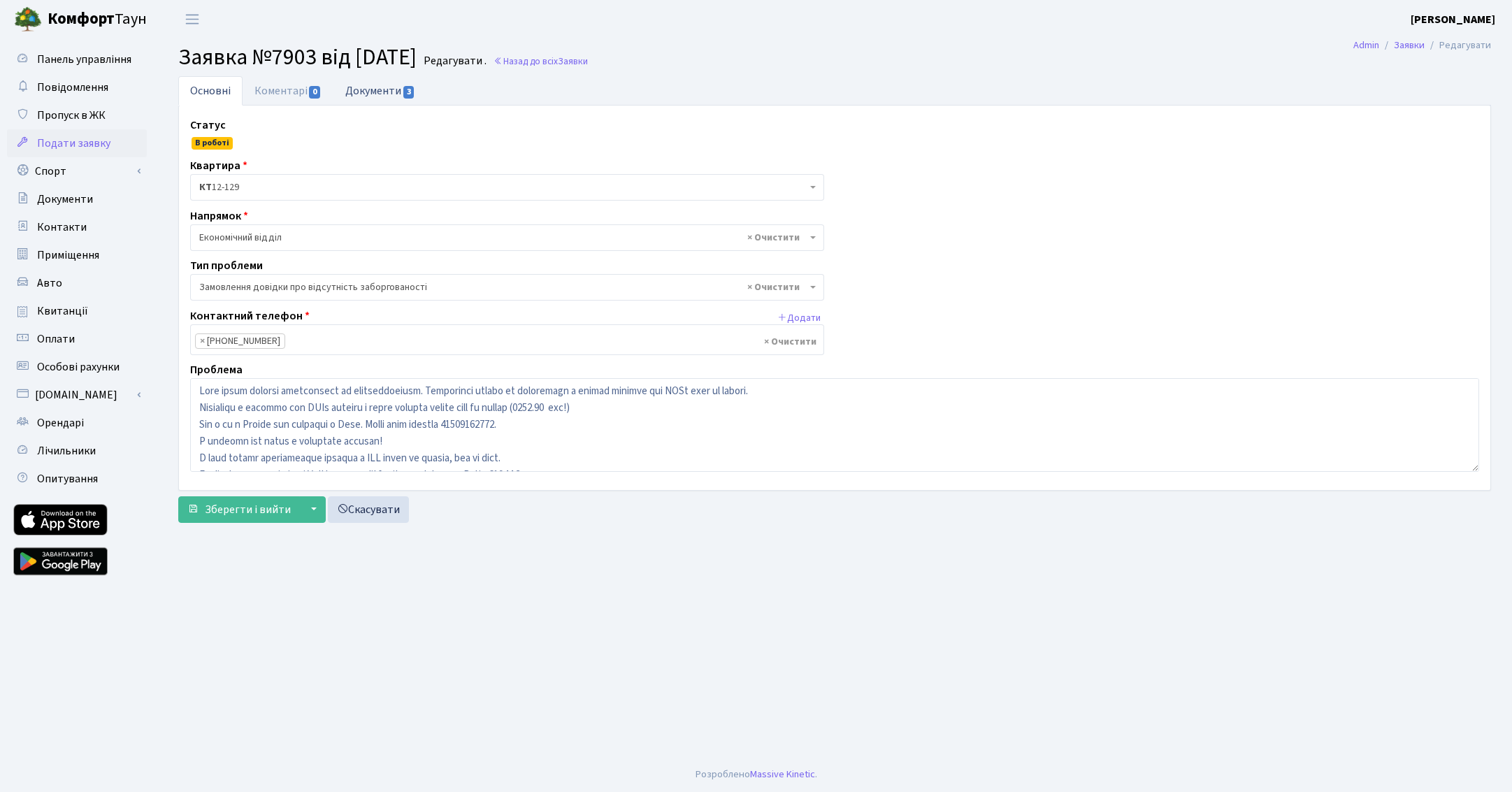
click at [378, 92] on link "Документи 3" at bounding box center [380, 91] width 94 height 29
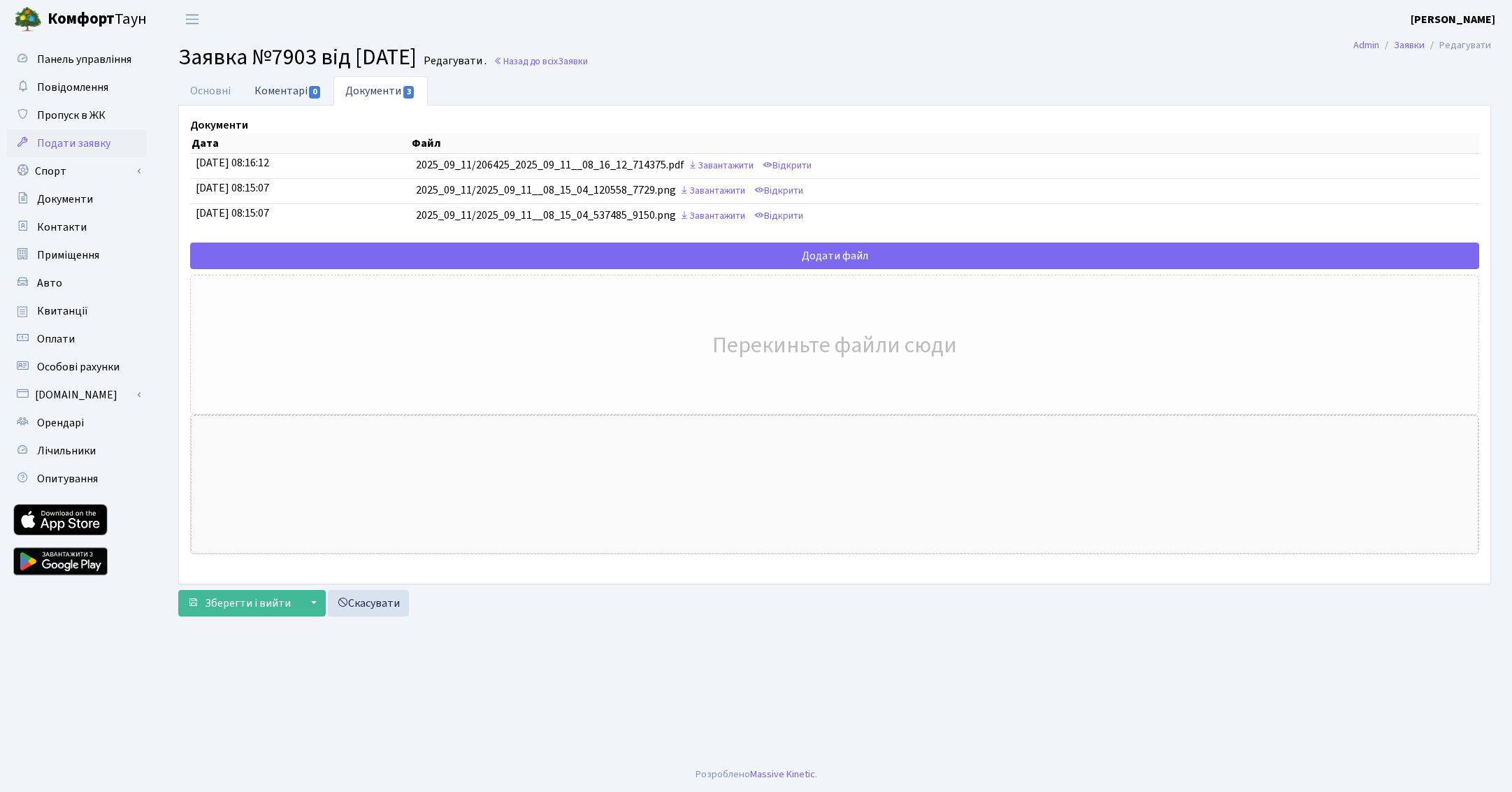
click at [288, 86] on link "Коментарі 0" at bounding box center [288, 91] width 91 height 29
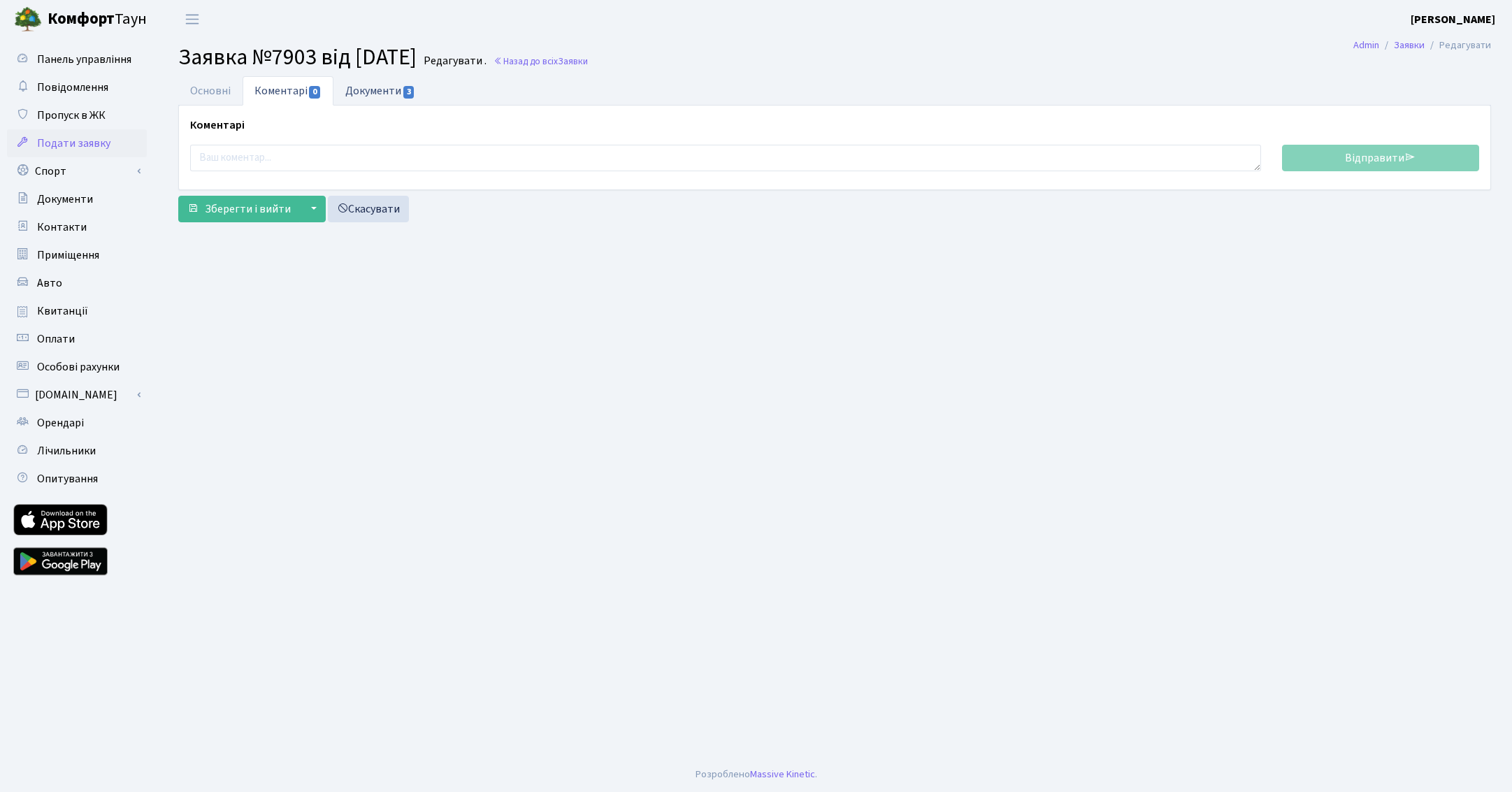
click at [365, 91] on link "Документи 3" at bounding box center [380, 91] width 94 height 29
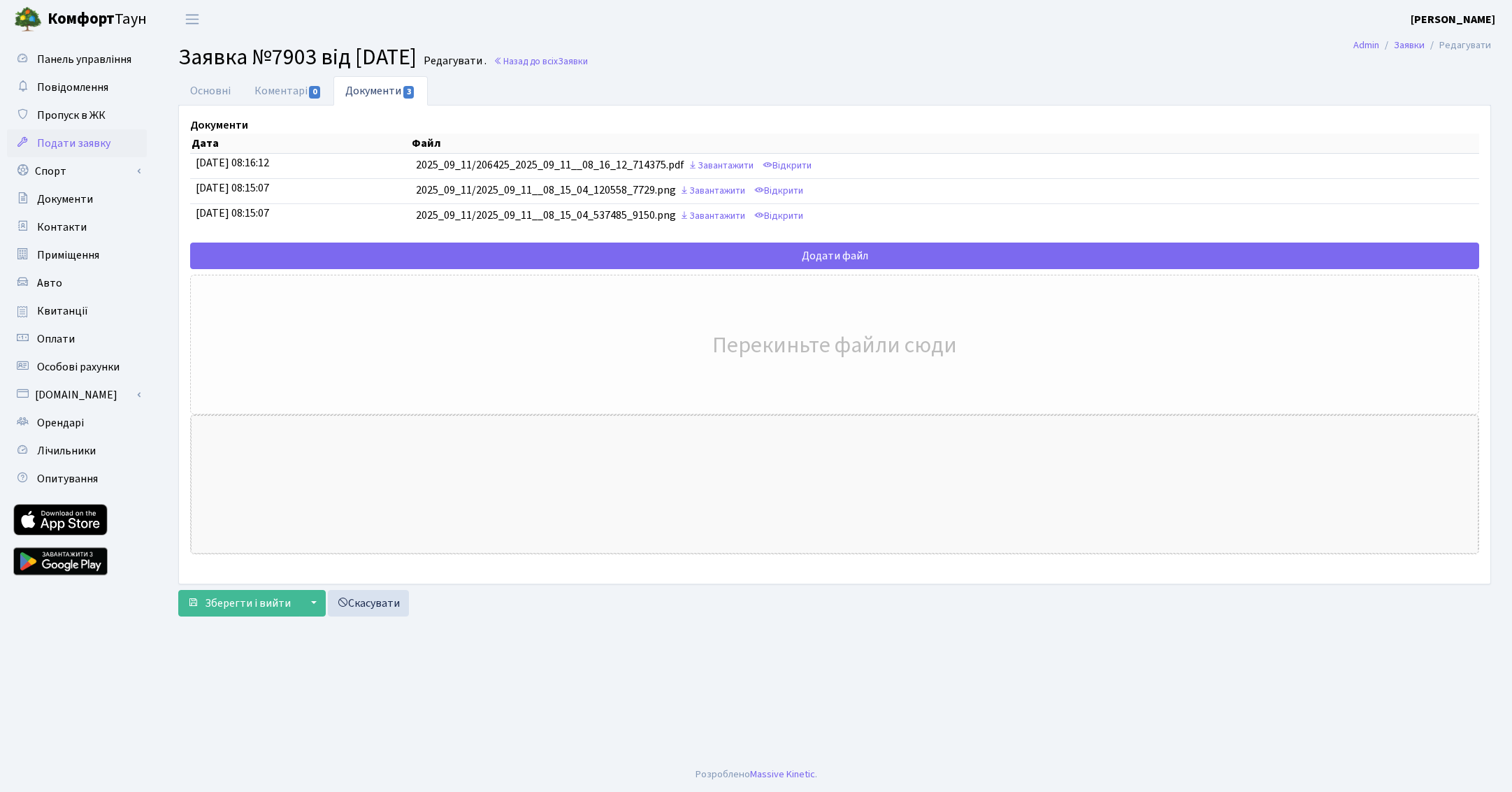
click at [295, 349] on div "Обробка файлів... Закрити Ні Так Скасувати Ok" at bounding box center [835, 344] width 1289 height 140
click at [296, 425] on div at bounding box center [834, 484] width 1287 height 138
click at [663, 215] on td "2025_09_11/2025_09_11__08_15_04_537485_9150.png Завантажити Відкрити" at bounding box center [945, 216] width 1069 height 25
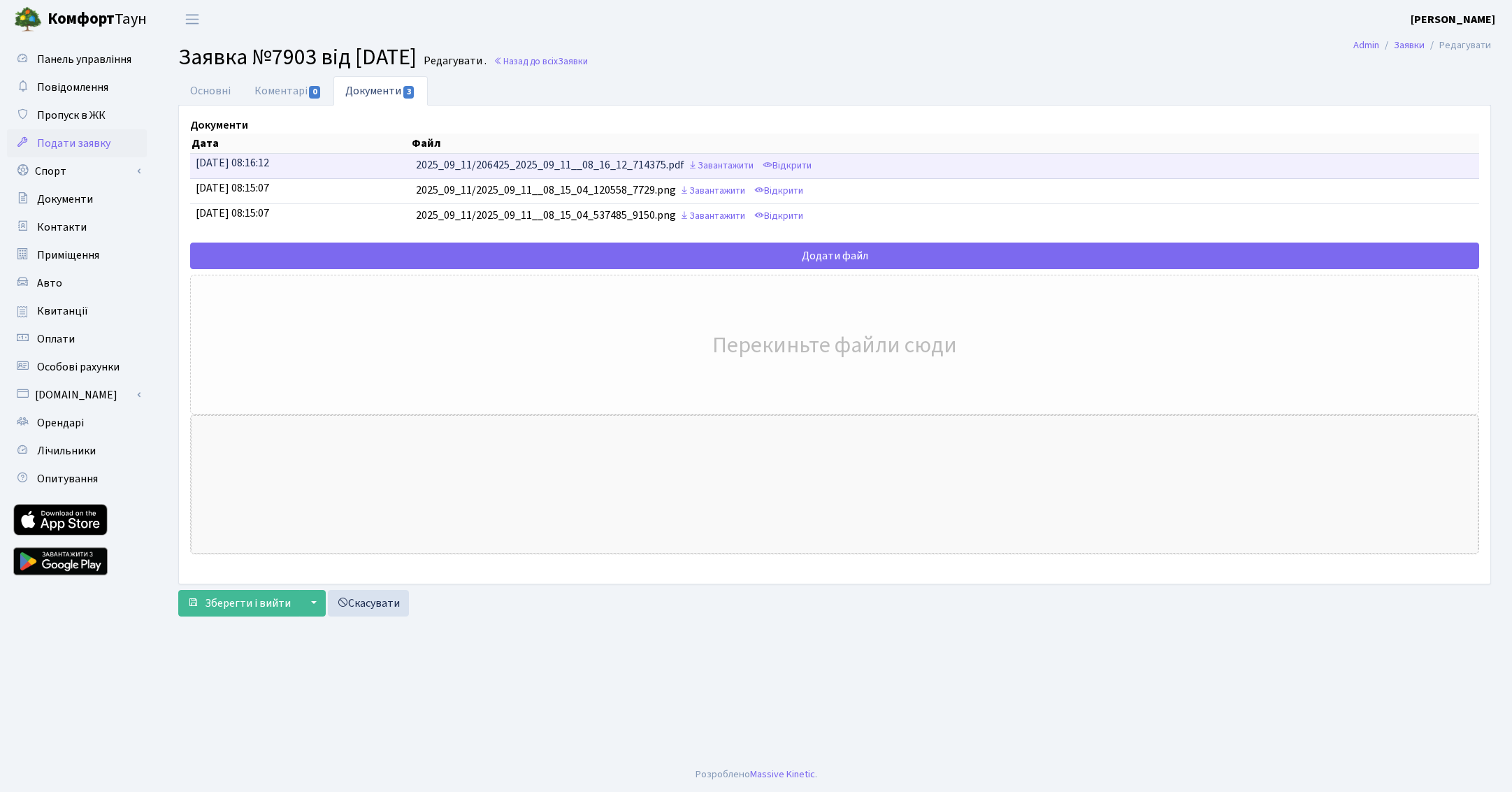
click at [659, 167] on td "2025_09_11/206425_2025_09_11__08_16_12_714375.pdf Завантажити Відкрити" at bounding box center [945, 166] width 1069 height 25
click at [815, 167] on link "Відкрити" at bounding box center [787, 166] width 56 height 22
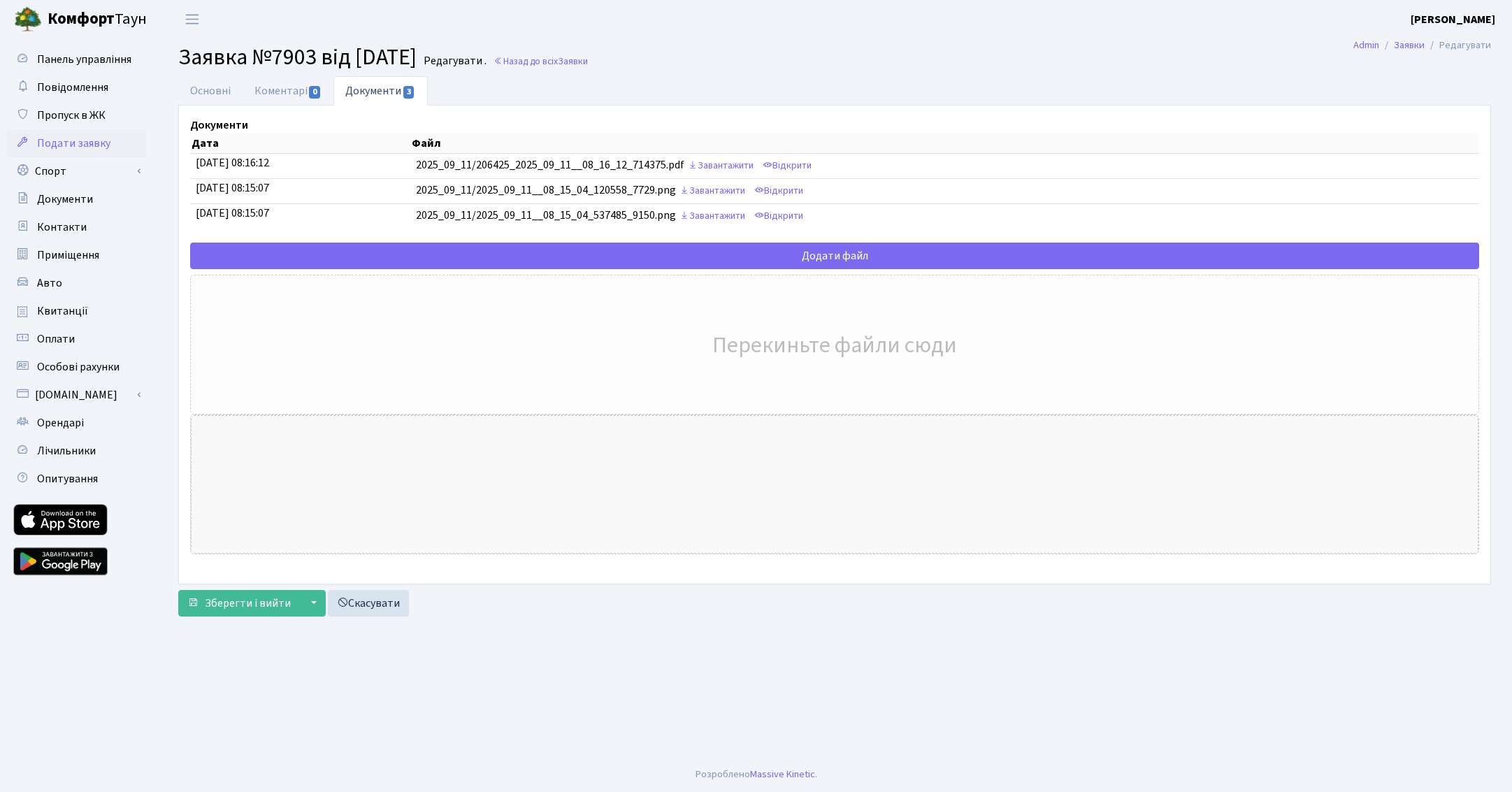
click at [103, 20] on b "Комфорт" at bounding box center [81, 18] width 67 height 23
